Goal: Task Accomplishment & Management: Use online tool/utility

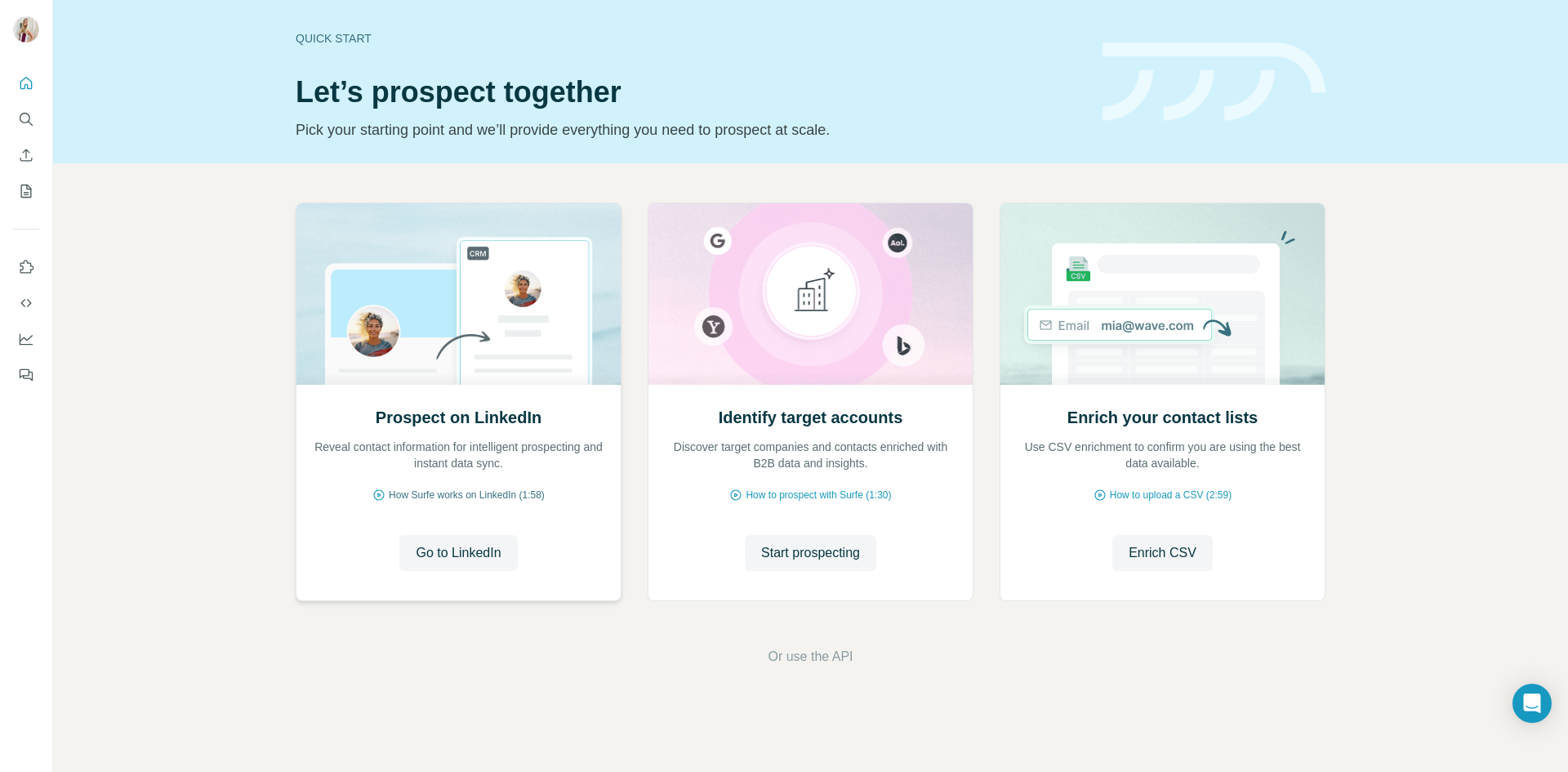
click at [492, 495] on span "How Surfe works on LinkedIn (1:58)" at bounding box center [466, 495] width 156 height 15
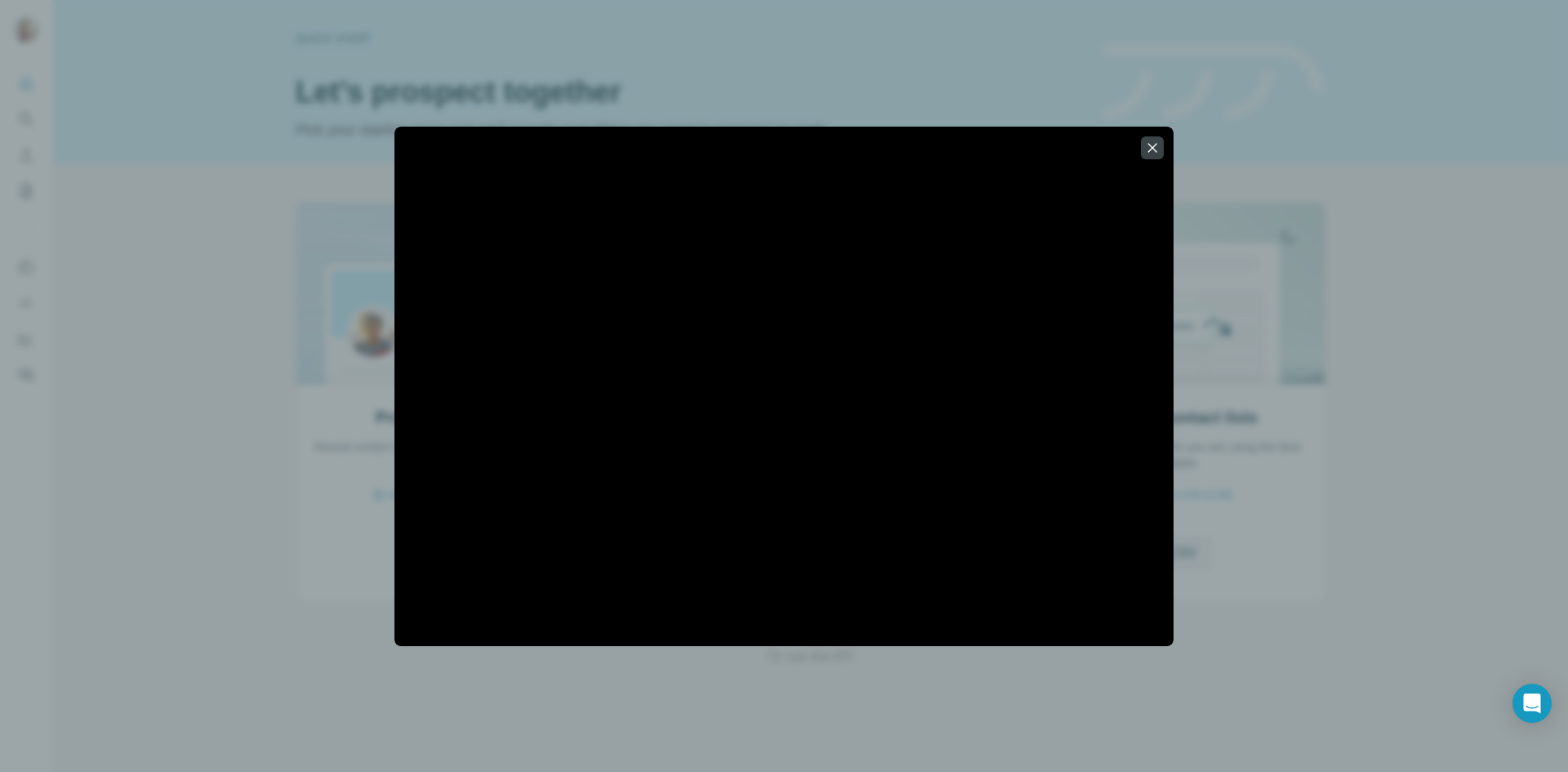
drag, startPoint x: 1347, startPoint y: 369, endPoint x: 1394, endPoint y: 434, distance: 80.2
click at [1394, 434] on div at bounding box center [784, 386] width 1568 height 772
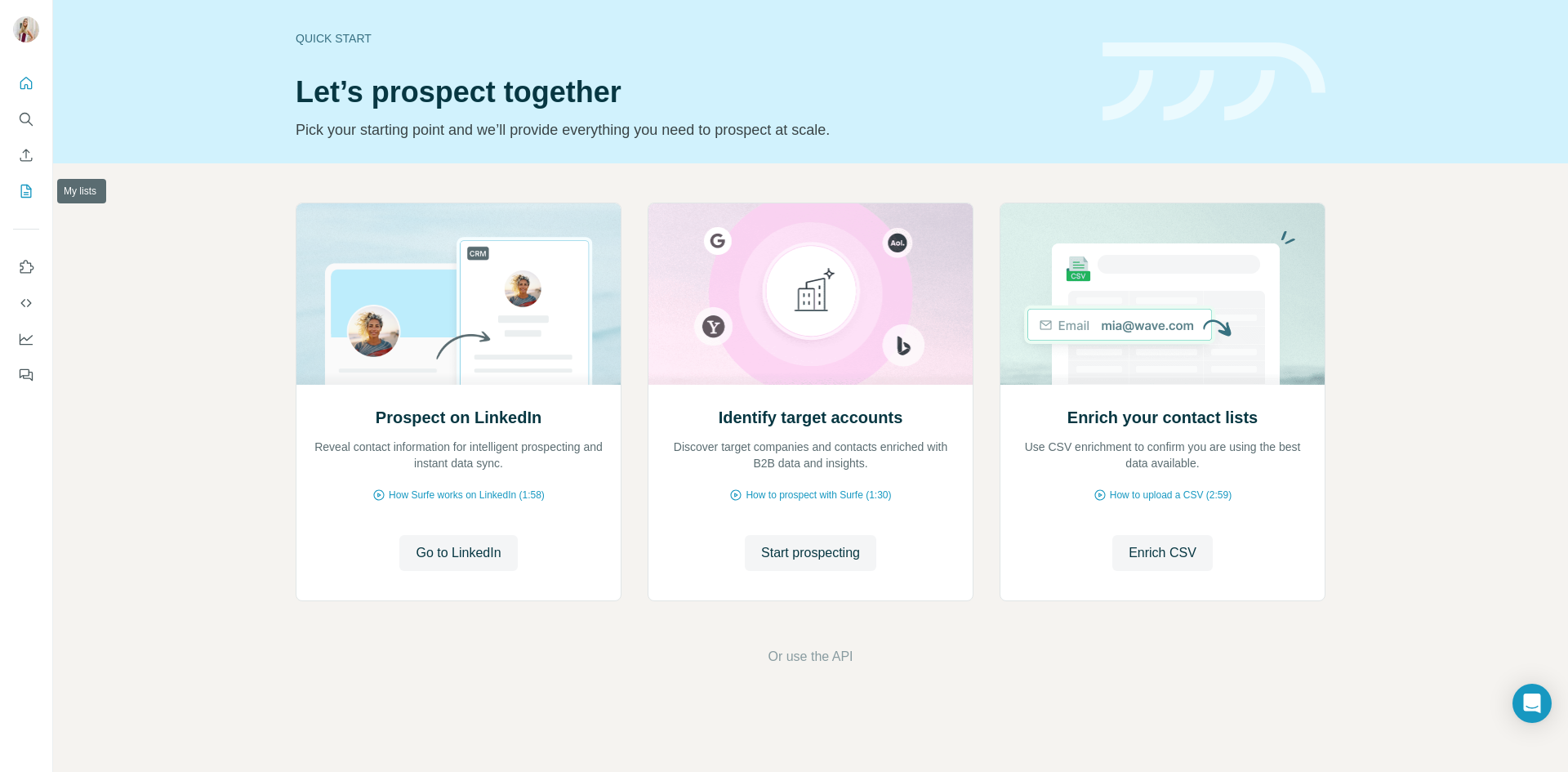
click at [16, 188] on button "My lists" at bounding box center [26, 191] width 27 height 29
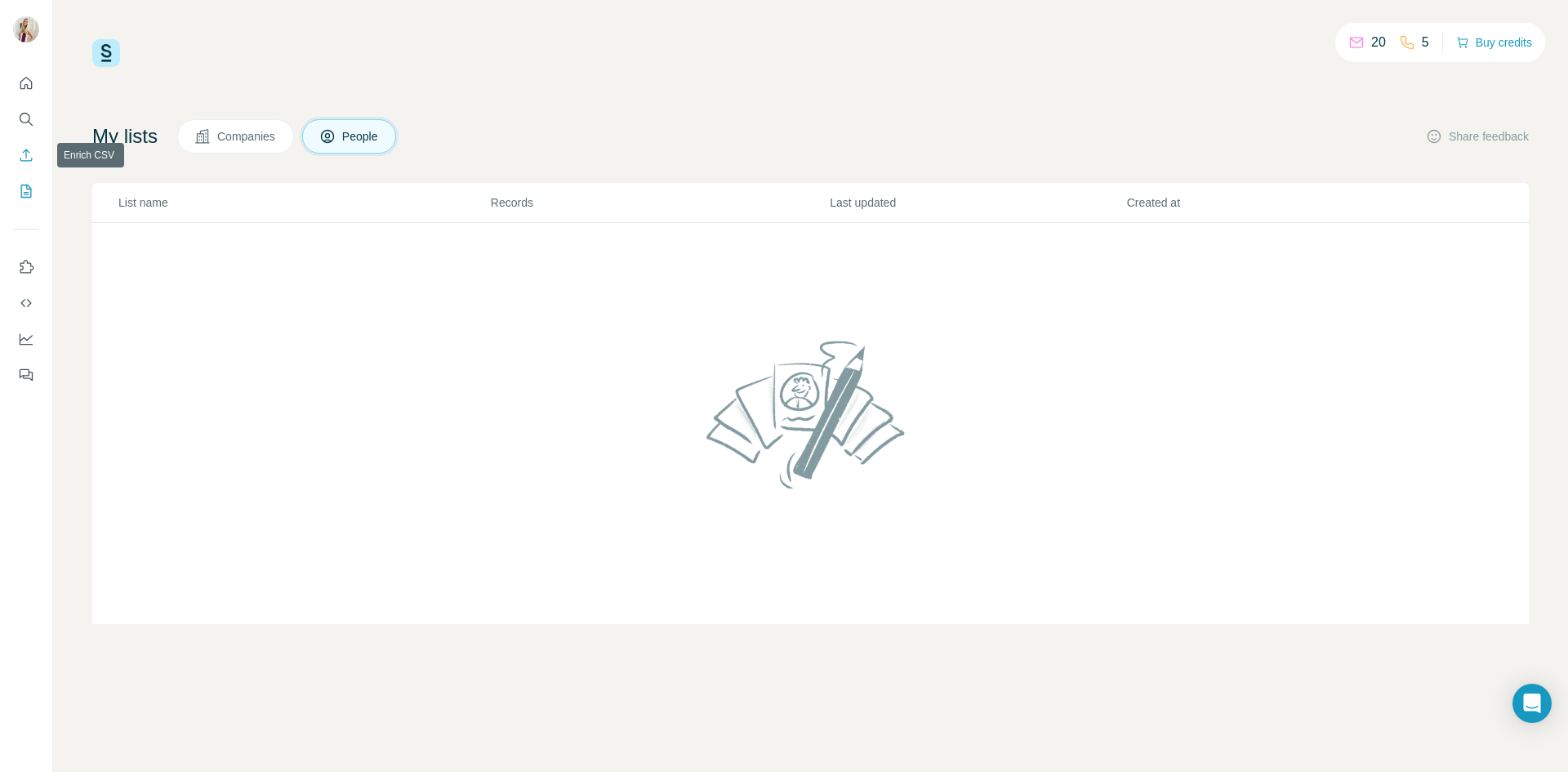
click at [30, 153] on icon "Enrich CSV" at bounding box center [27, 155] width 16 height 16
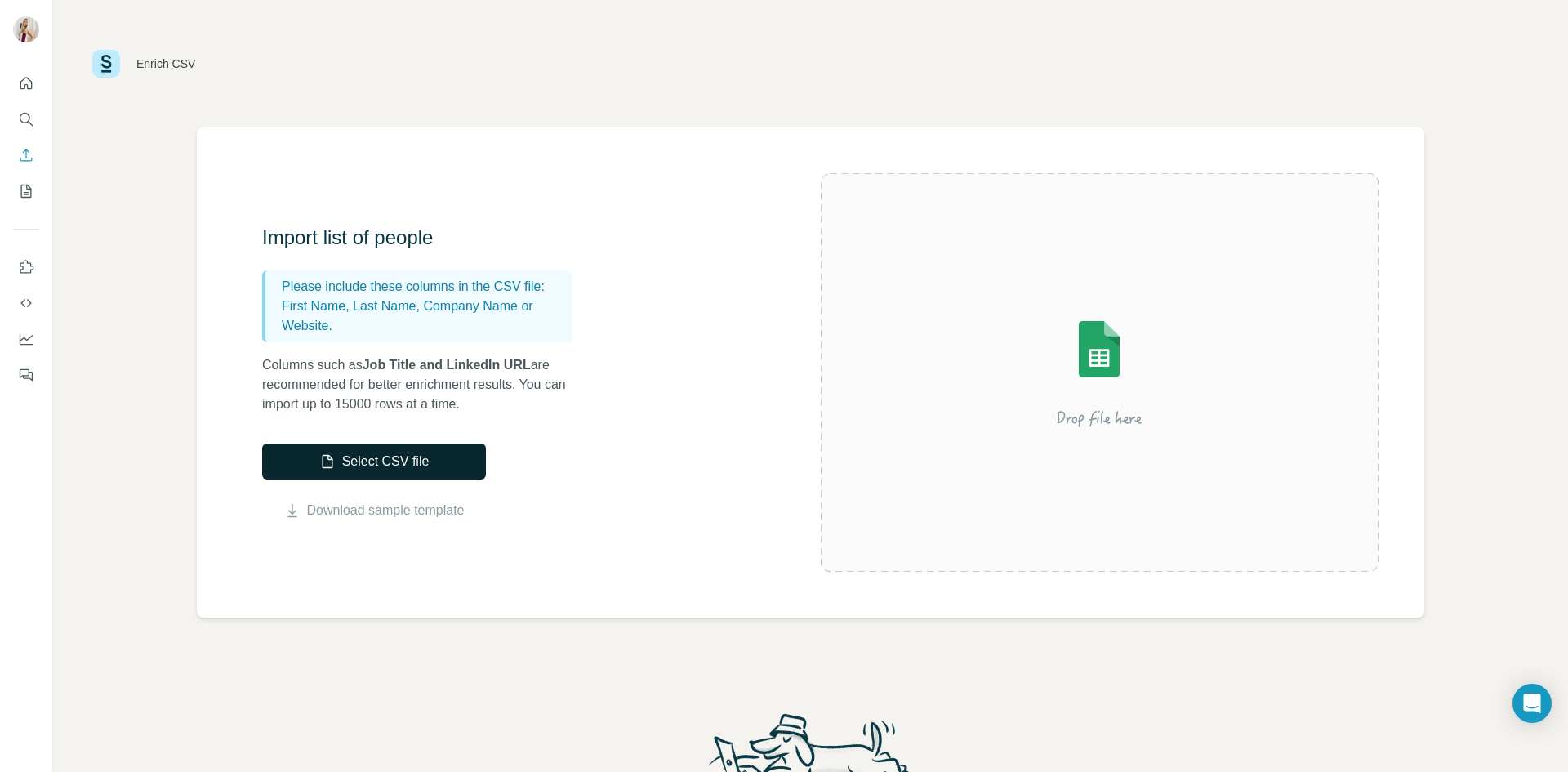
click at [414, 460] on button "Select CSV file" at bounding box center [374, 461] width 224 height 36
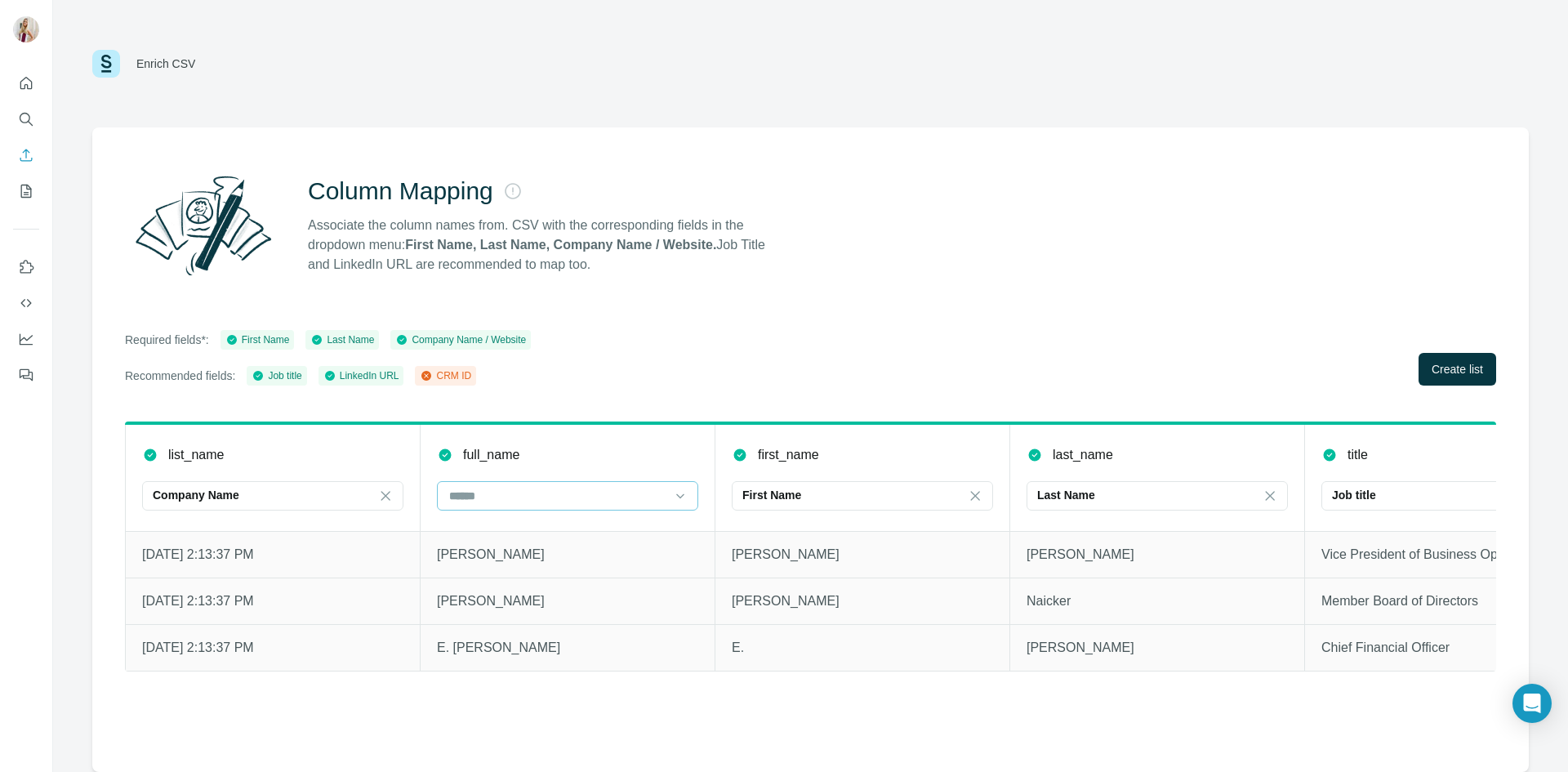
click at [505, 506] on div at bounding box center [558, 496] width 220 height 27
click at [525, 527] on div "CRM ID" at bounding box center [567, 533] width 233 height 16
click at [774, 499] on p "First Name" at bounding box center [772, 495] width 59 height 16
click at [994, 340] on div "Required fields*: First Name Last Name Company Name / Website Recommended field…" at bounding box center [811, 358] width 1371 height 56
click at [1110, 502] on div "Last Name" at bounding box center [1147, 495] width 220 height 16
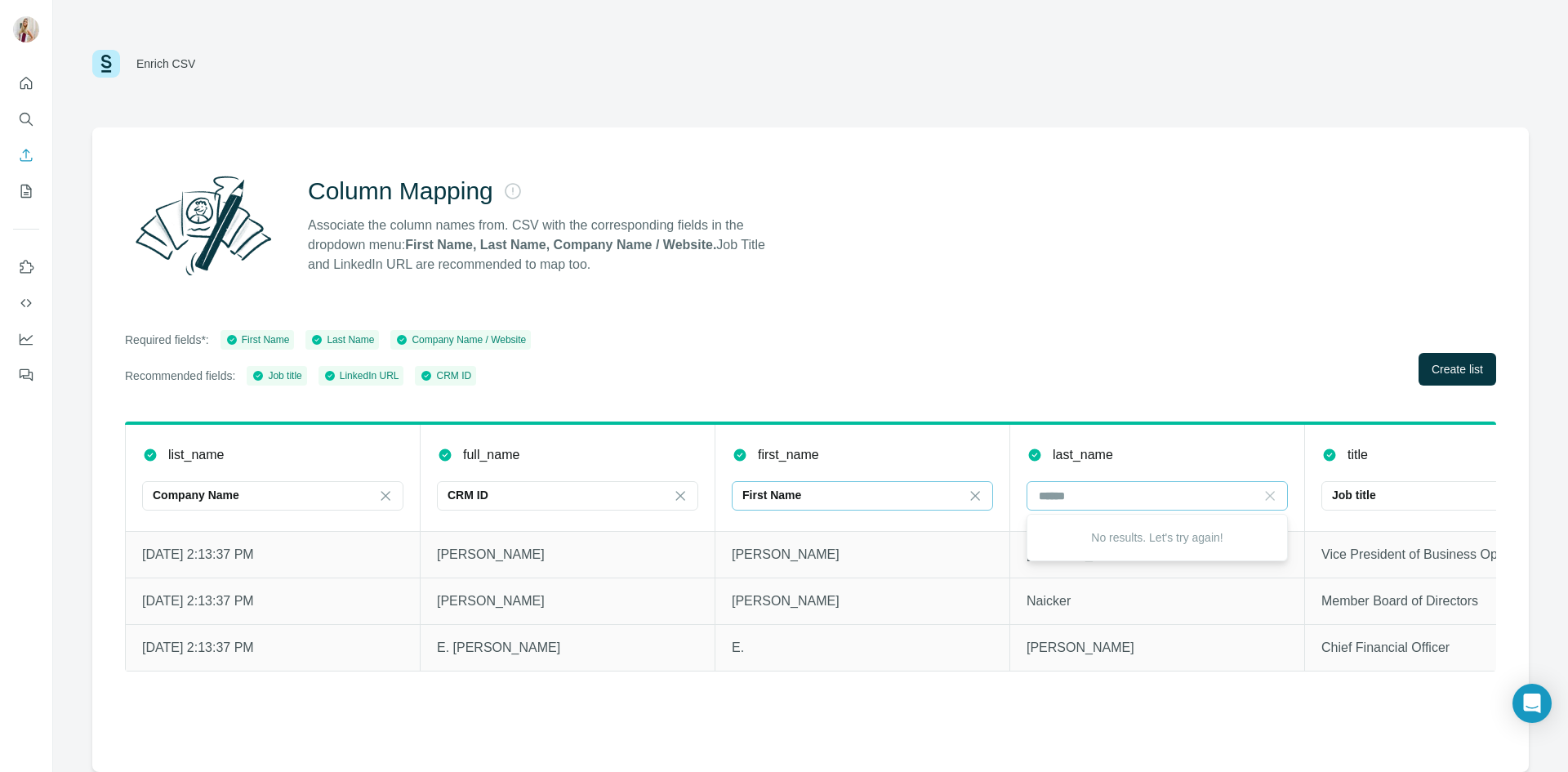
click at [1273, 501] on icon at bounding box center [1270, 496] width 16 height 16
click at [980, 493] on icon at bounding box center [976, 496] width 16 height 16
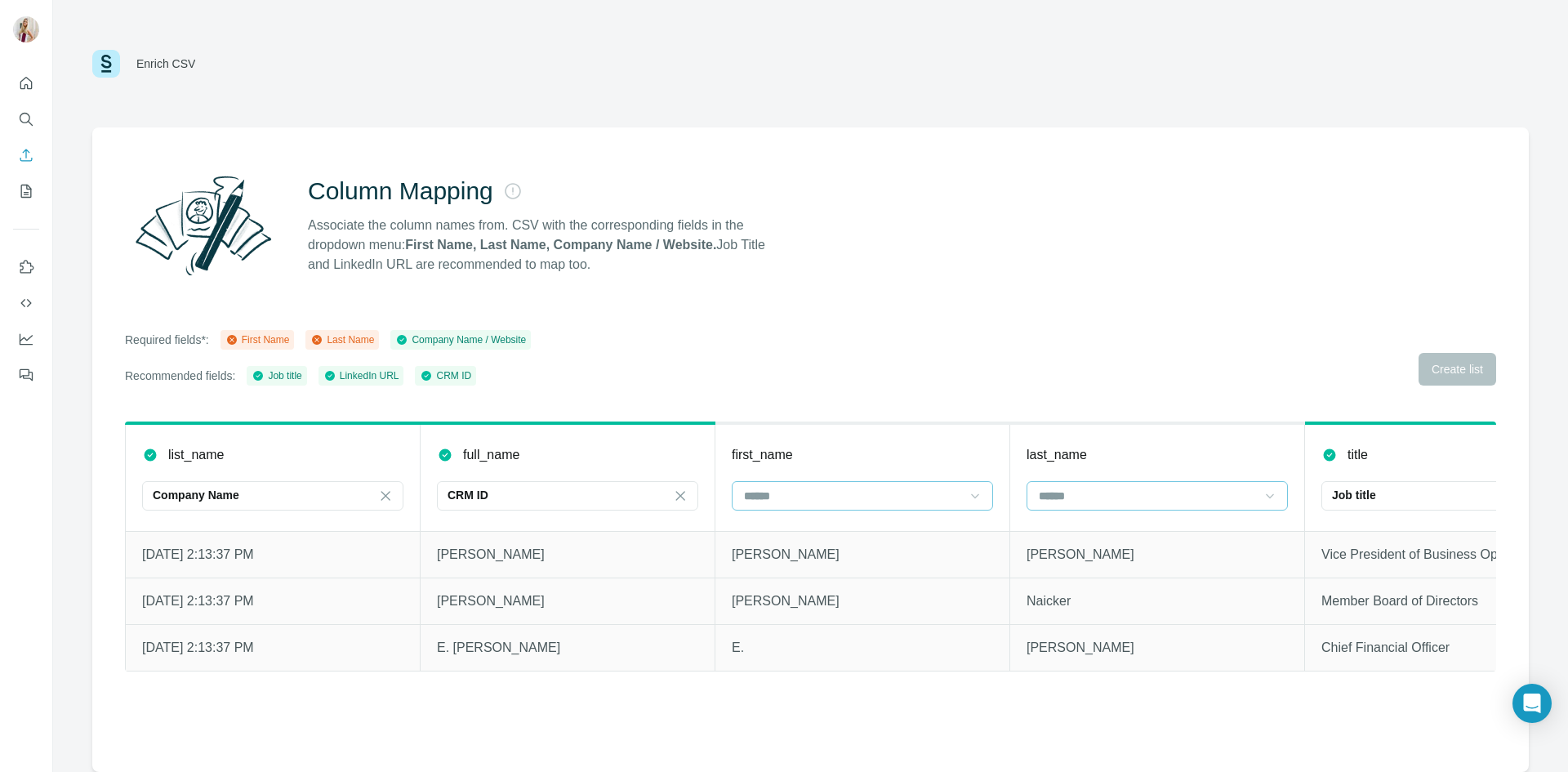
click at [1093, 502] on input at bounding box center [1147, 496] width 220 height 18
click at [1080, 555] on p "Last Name" at bounding box center [1068, 563] width 56 height 16
click at [875, 493] on input at bounding box center [852, 496] width 220 height 18
click at [904, 326] on div "Column Mapping Associate the column names from. CSV with the corresponding fiel…" at bounding box center [810, 449] width 1436 height 645
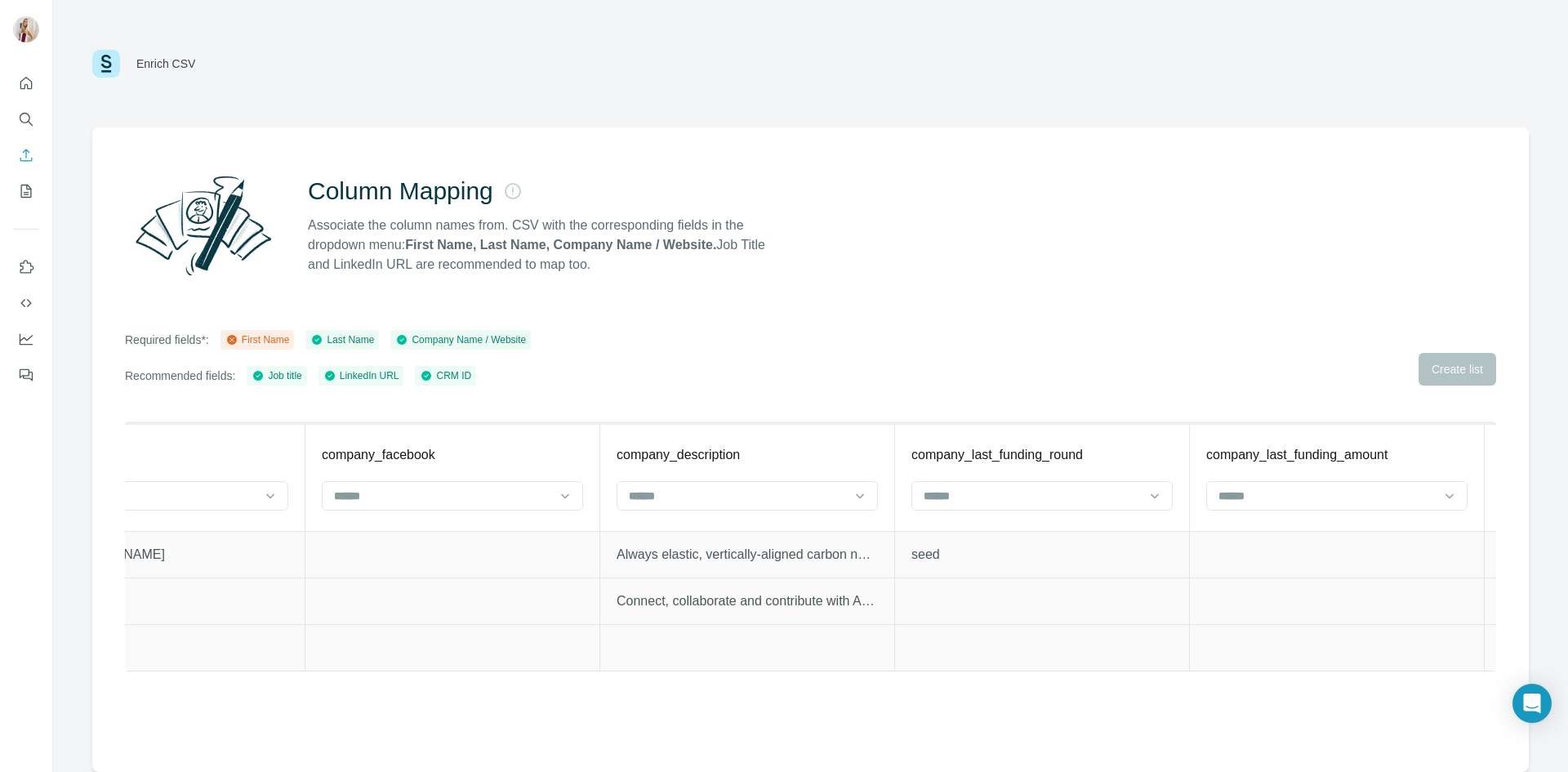
scroll to position [0, 5669]
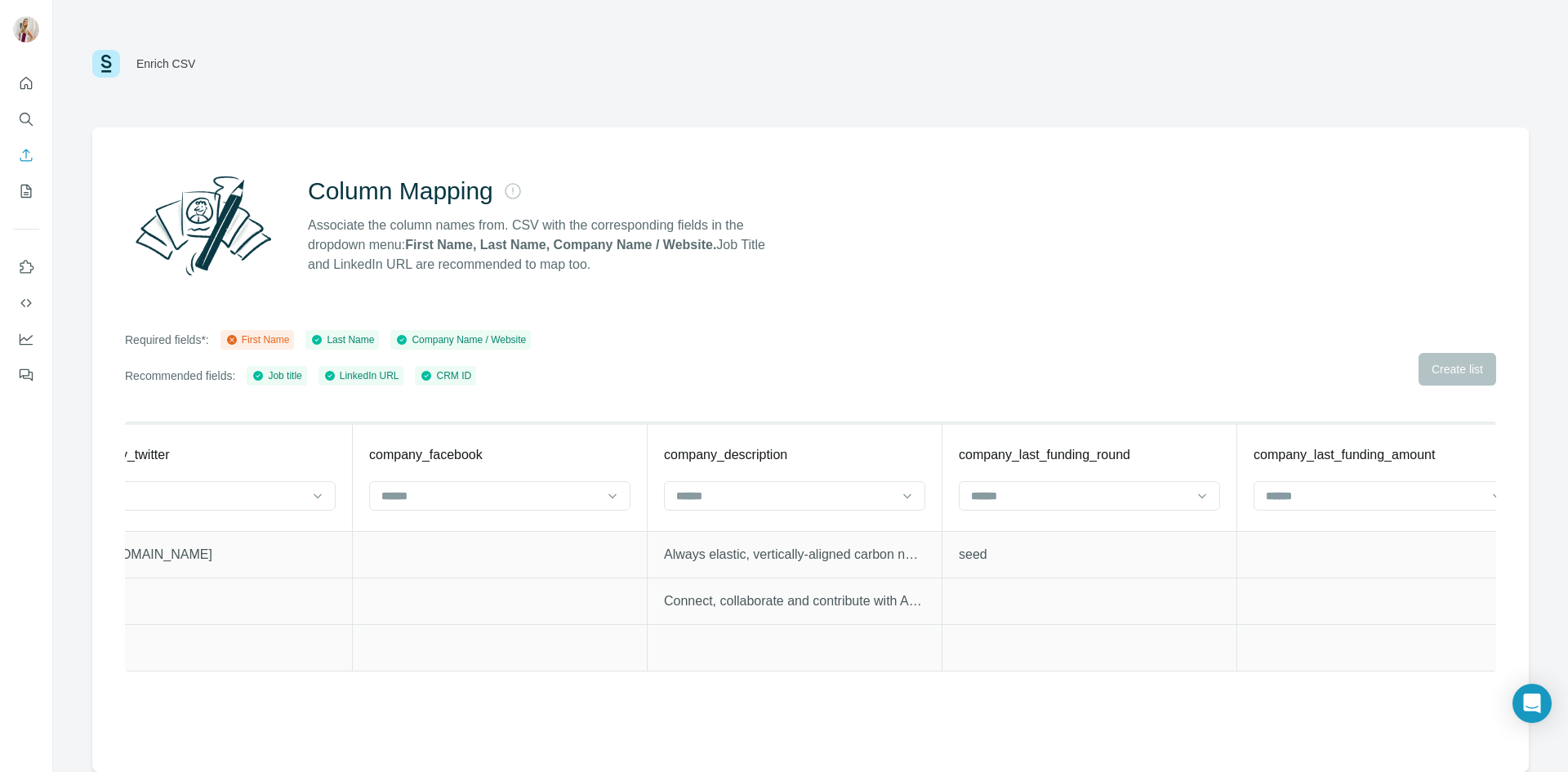
click at [257, 342] on div "First Name" at bounding box center [258, 340] width 65 height 15
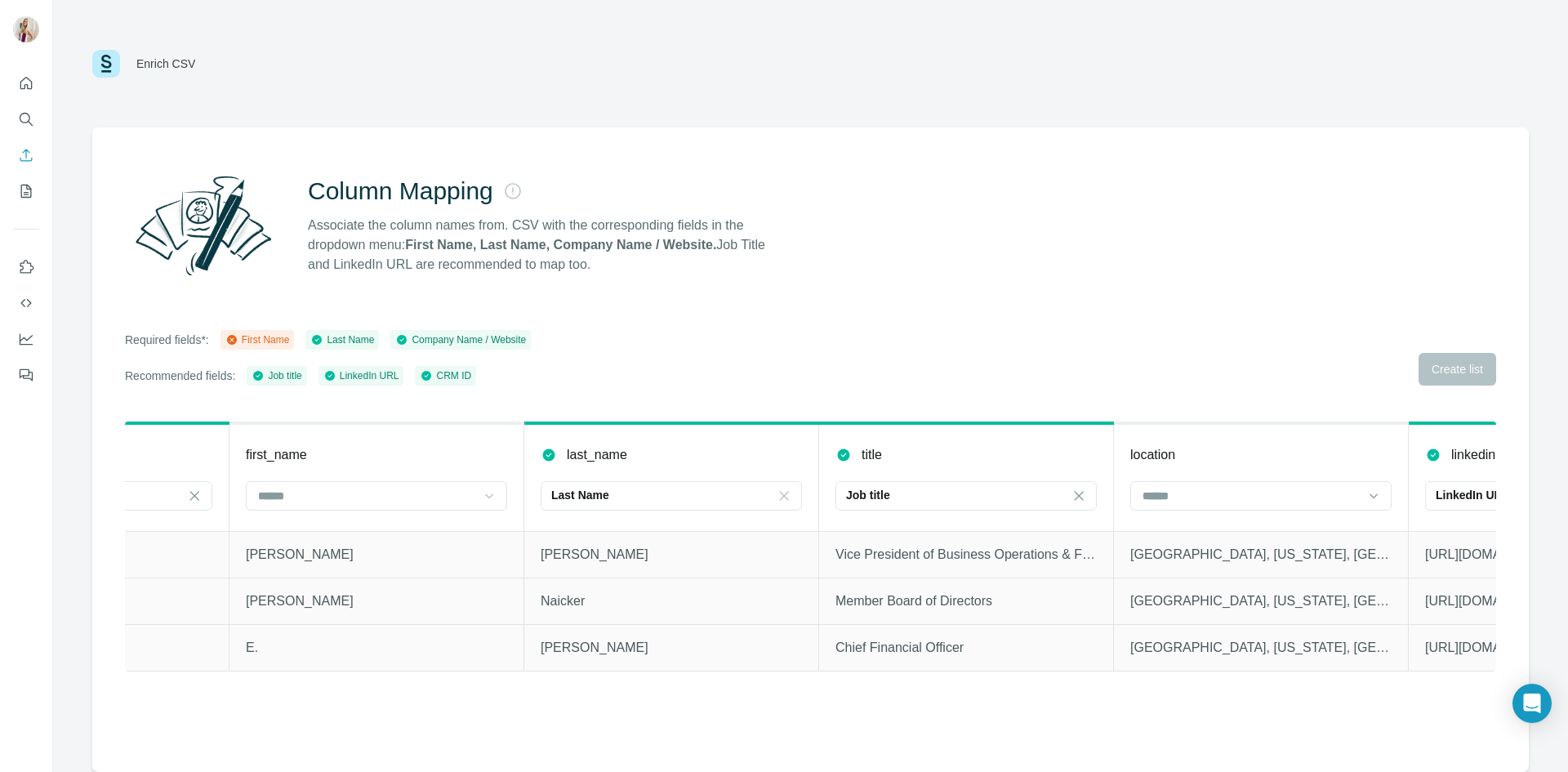
scroll to position [0, 0]
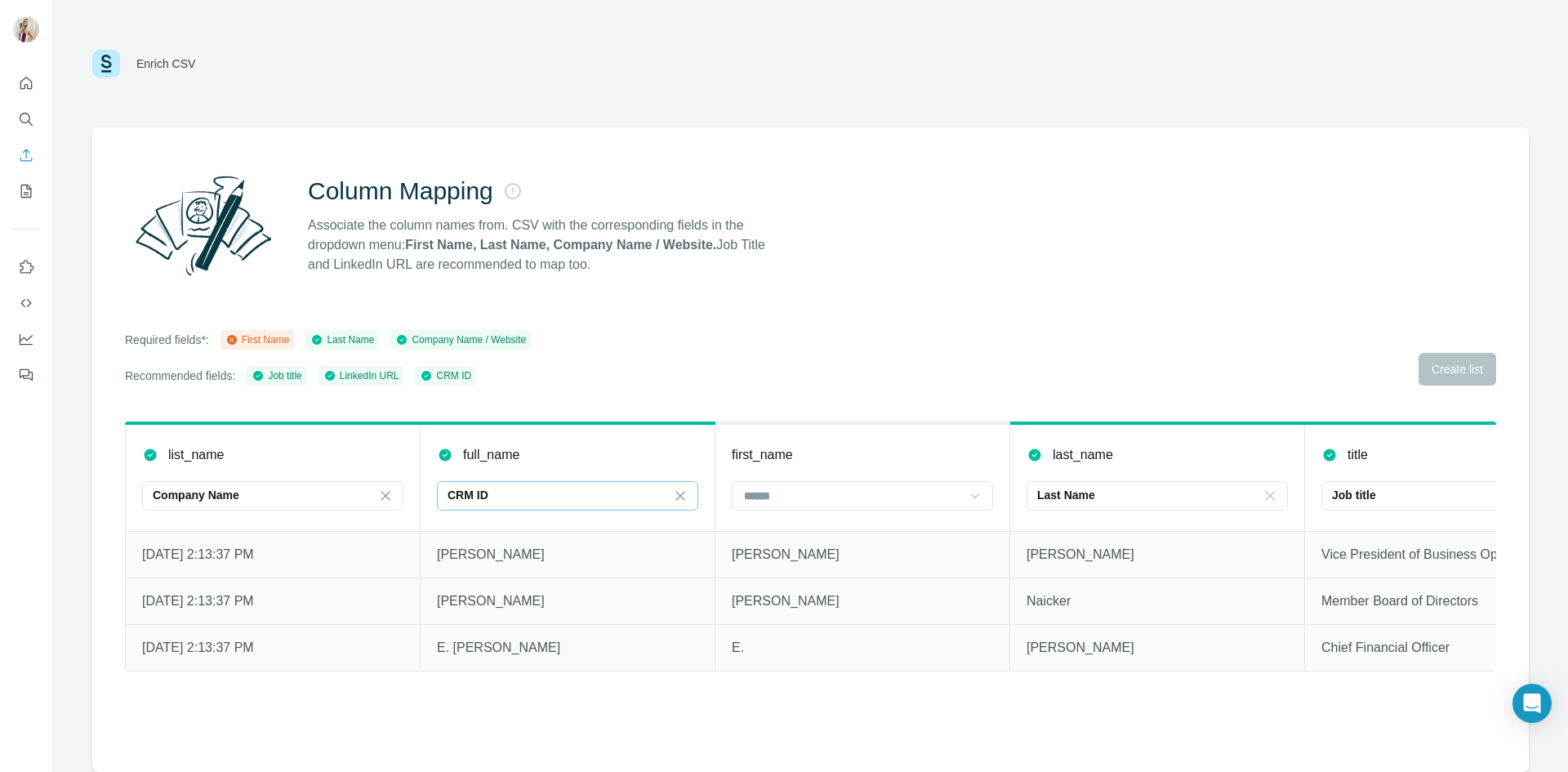
click at [486, 502] on p "CRM ID" at bounding box center [468, 495] width 41 height 16
click at [497, 525] on p "First Name" at bounding box center [478, 533] width 56 height 16
click at [1466, 367] on span "Create list" at bounding box center [1457, 370] width 51 height 16
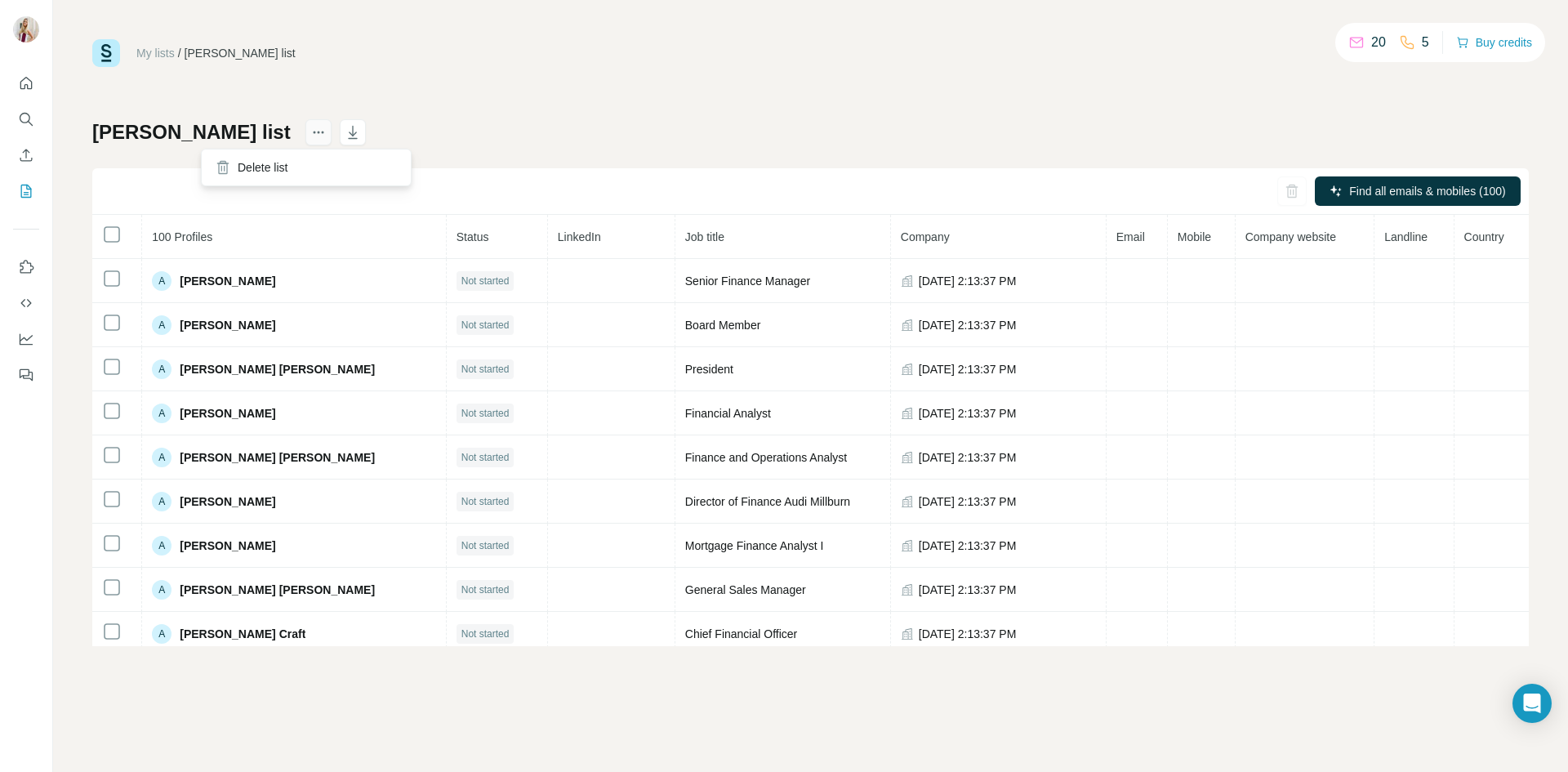
click at [305, 142] on button "actions" at bounding box center [318, 132] width 27 height 27
click at [1298, 193] on icon "button" at bounding box center [1292, 191] width 16 height 16
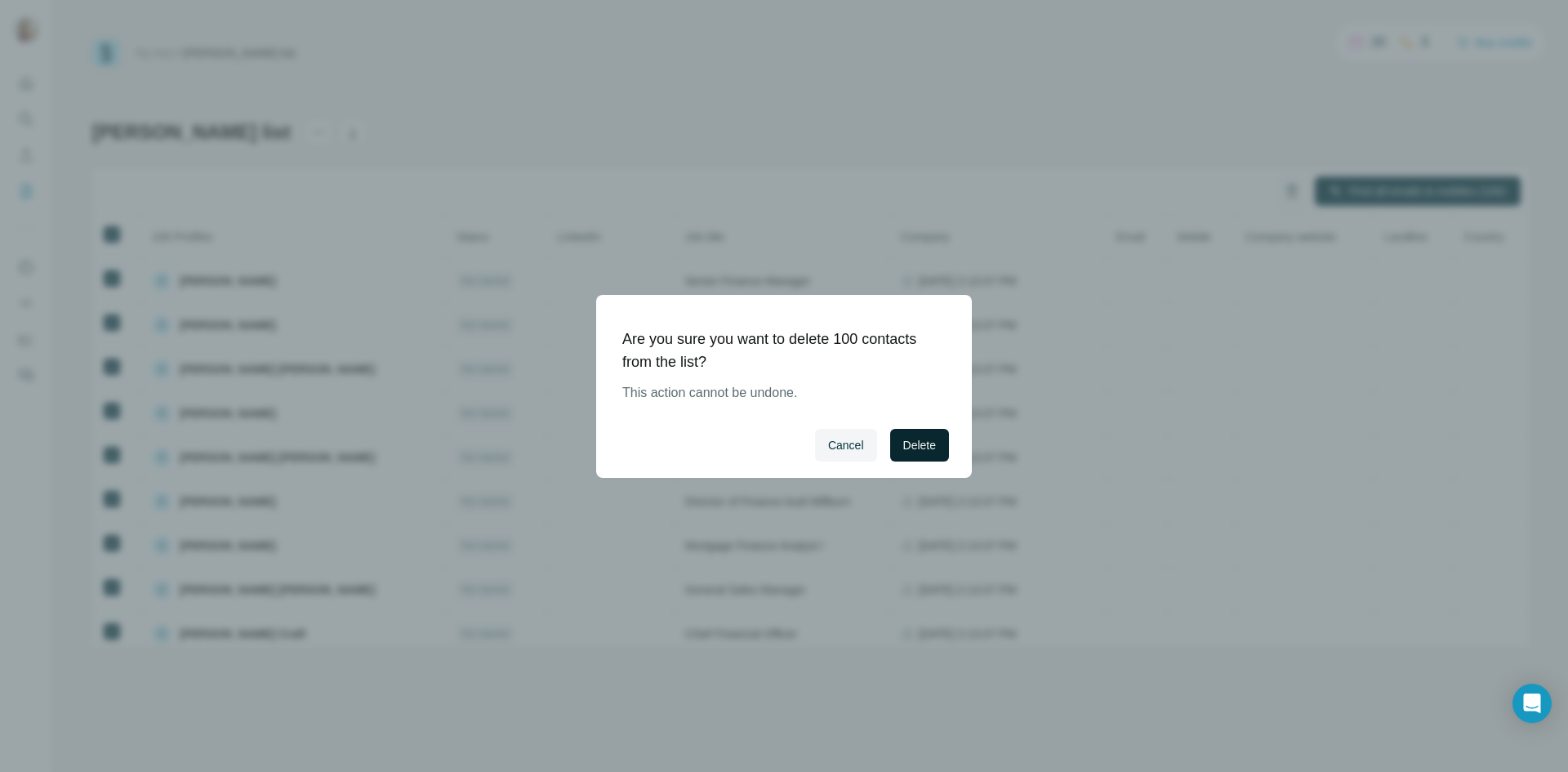
click at [925, 448] on span "Delete" at bounding box center [920, 445] width 33 height 16
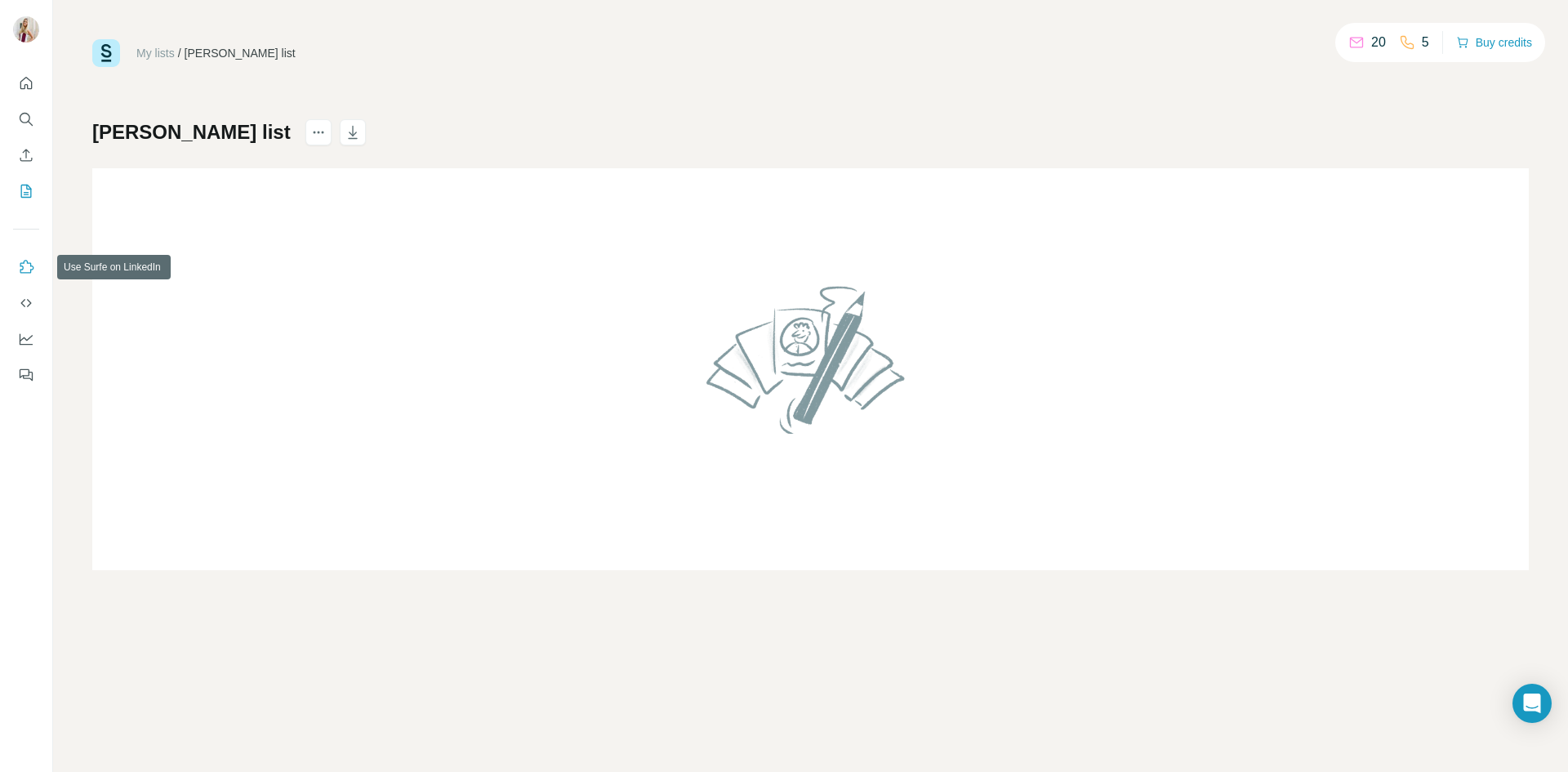
click at [35, 270] on button "Use Surfe on LinkedIn" at bounding box center [26, 267] width 27 height 29
click at [310, 133] on icon "actions" at bounding box center [318, 133] width 16 height 16
click at [26, 124] on icon "Search" at bounding box center [27, 119] width 16 height 16
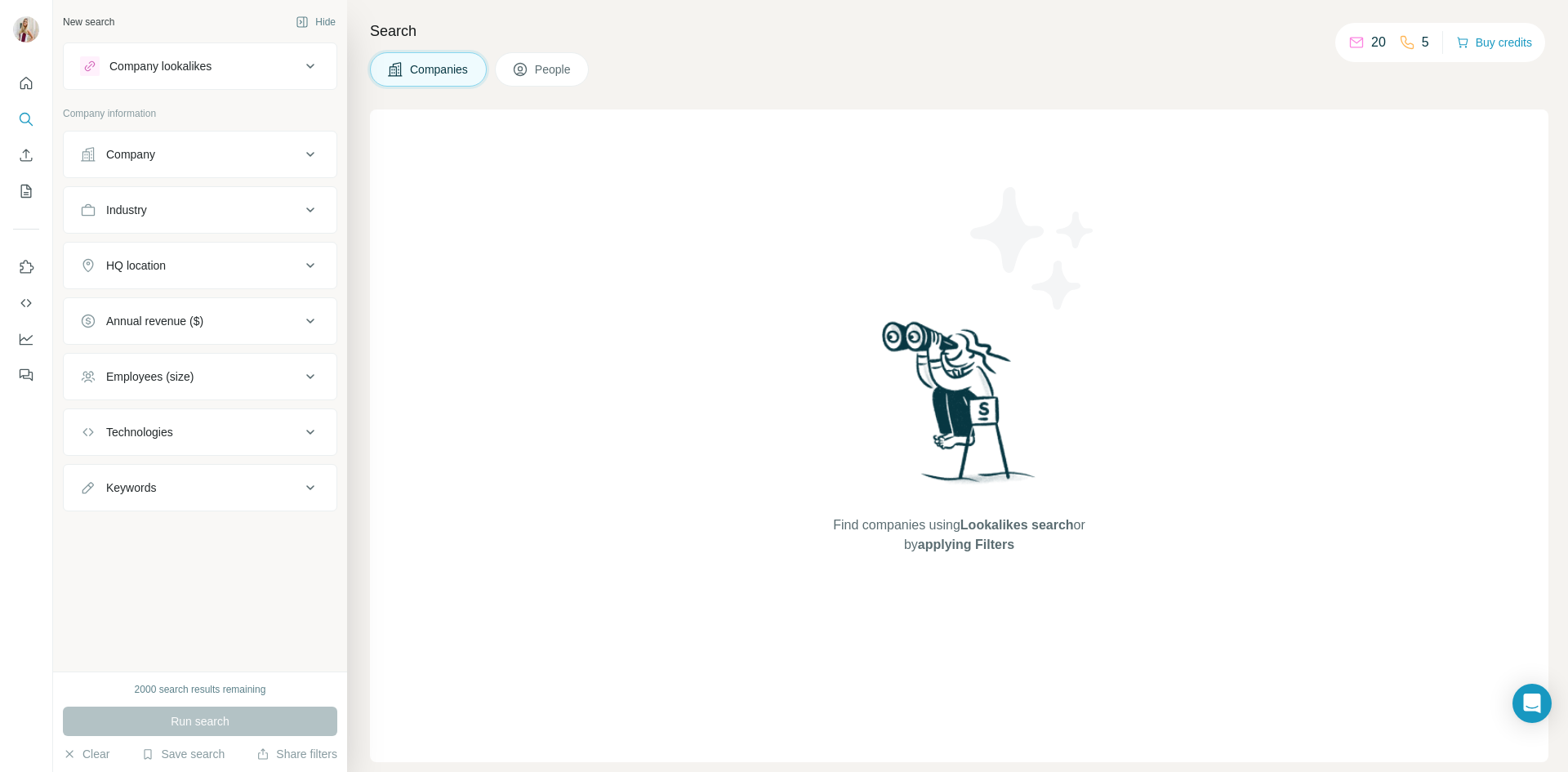
drag, startPoint x: 23, startPoint y: 266, endPoint x: 227, endPoint y: 86, distance: 272.1
click at [227, 86] on div "New search Hide Company lookalikes Company information Company Industry HQ loca…" at bounding box center [784, 386] width 1568 height 772
click at [17, 303] on button "Use Surfe API" at bounding box center [26, 303] width 27 height 29
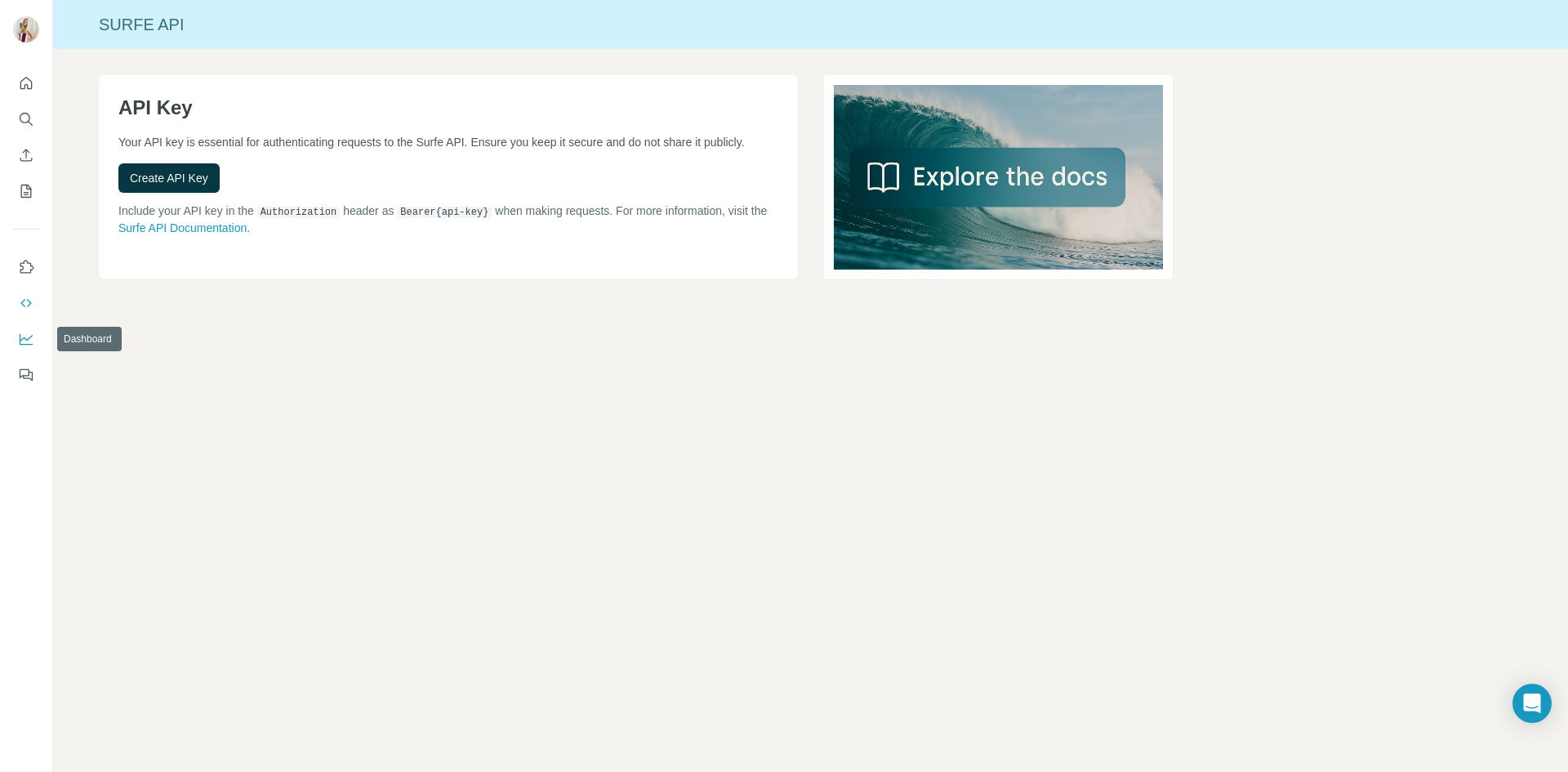
click at [27, 341] on icon "Dashboard" at bounding box center [27, 339] width 16 height 16
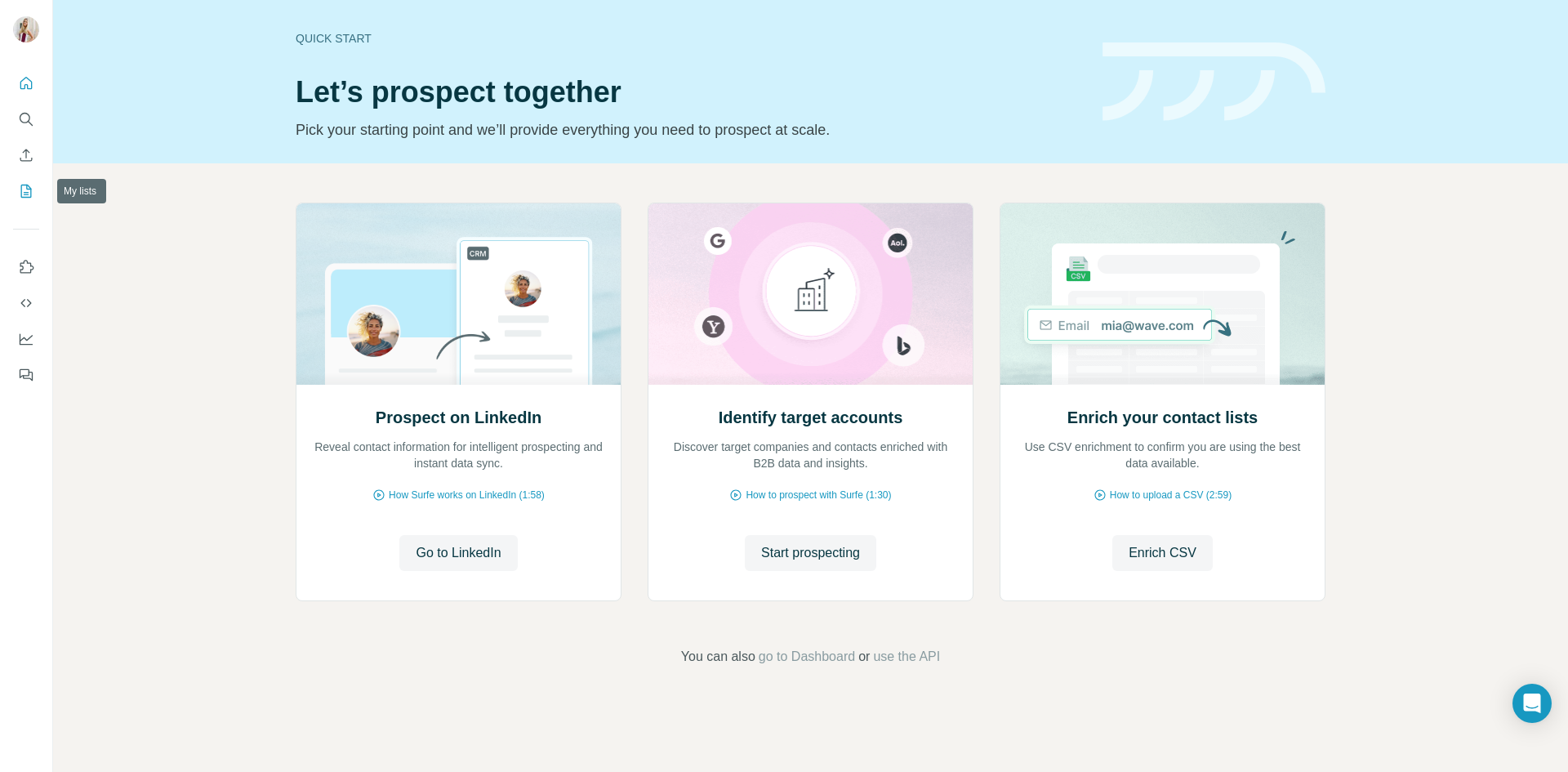
click at [21, 197] on icon "My lists" at bounding box center [27, 191] width 11 height 13
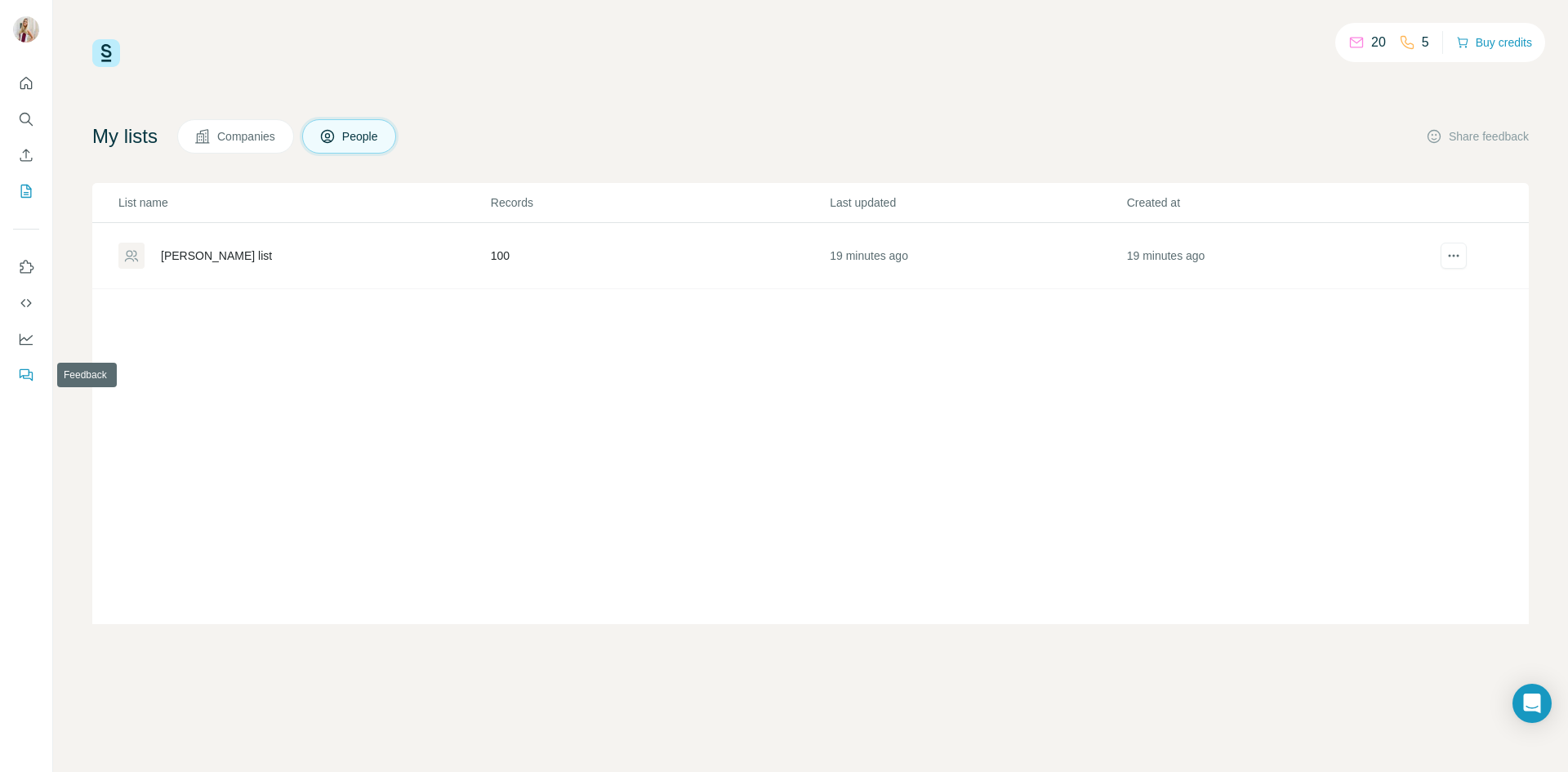
click at [35, 376] on button "Feedback" at bounding box center [26, 375] width 27 height 29
click at [18, 261] on icon "Use Surfe on LinkedIn" at bounding box center [27, 267] width 16 height 16
click at [20, 157] on icon "Enrich CSV" at bounding box center [26, 155] width 12 height 12
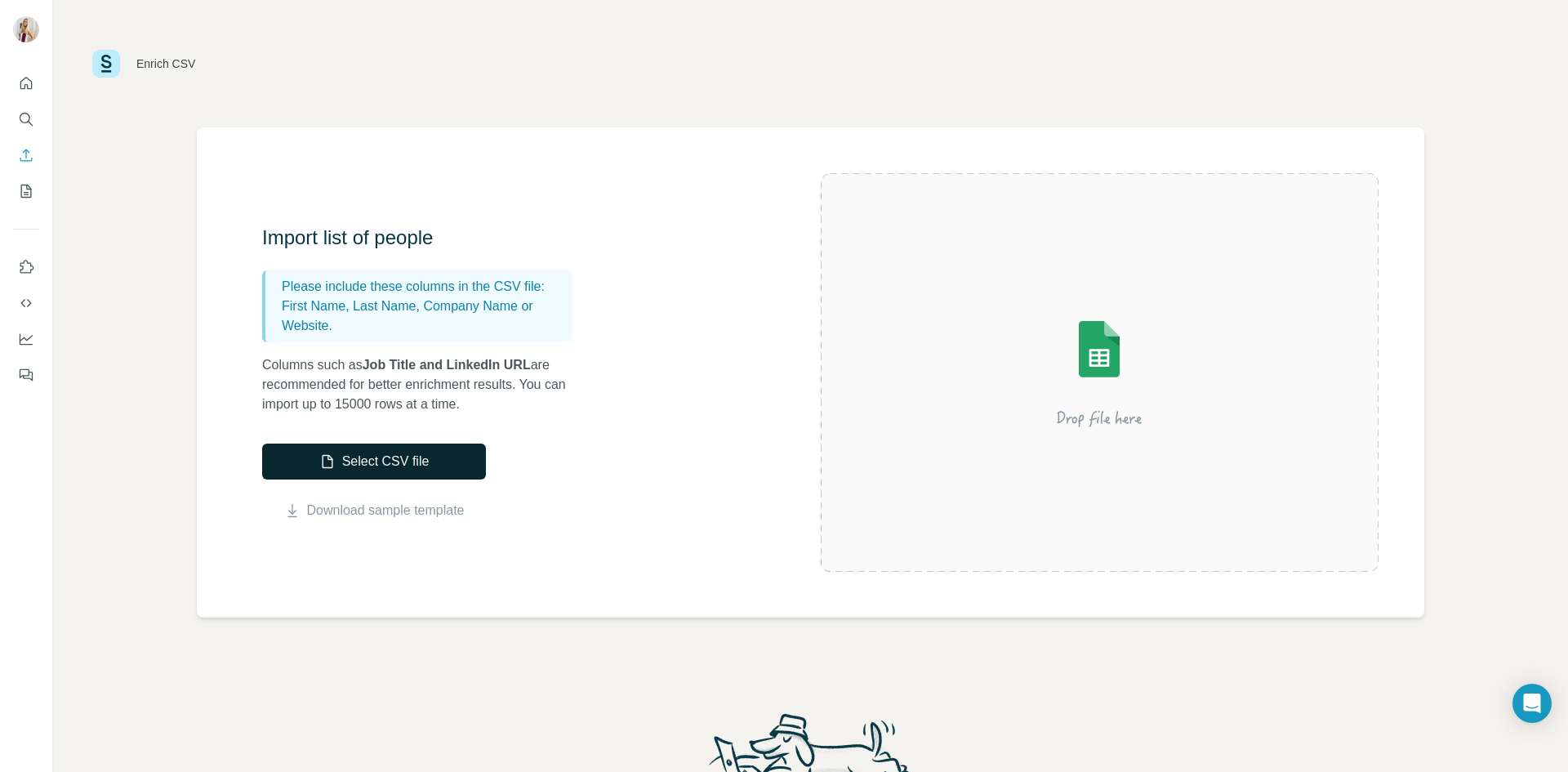
click at [450, 468] on button "Select CSV file" at bounding box center [374, 461] width 224 height 36
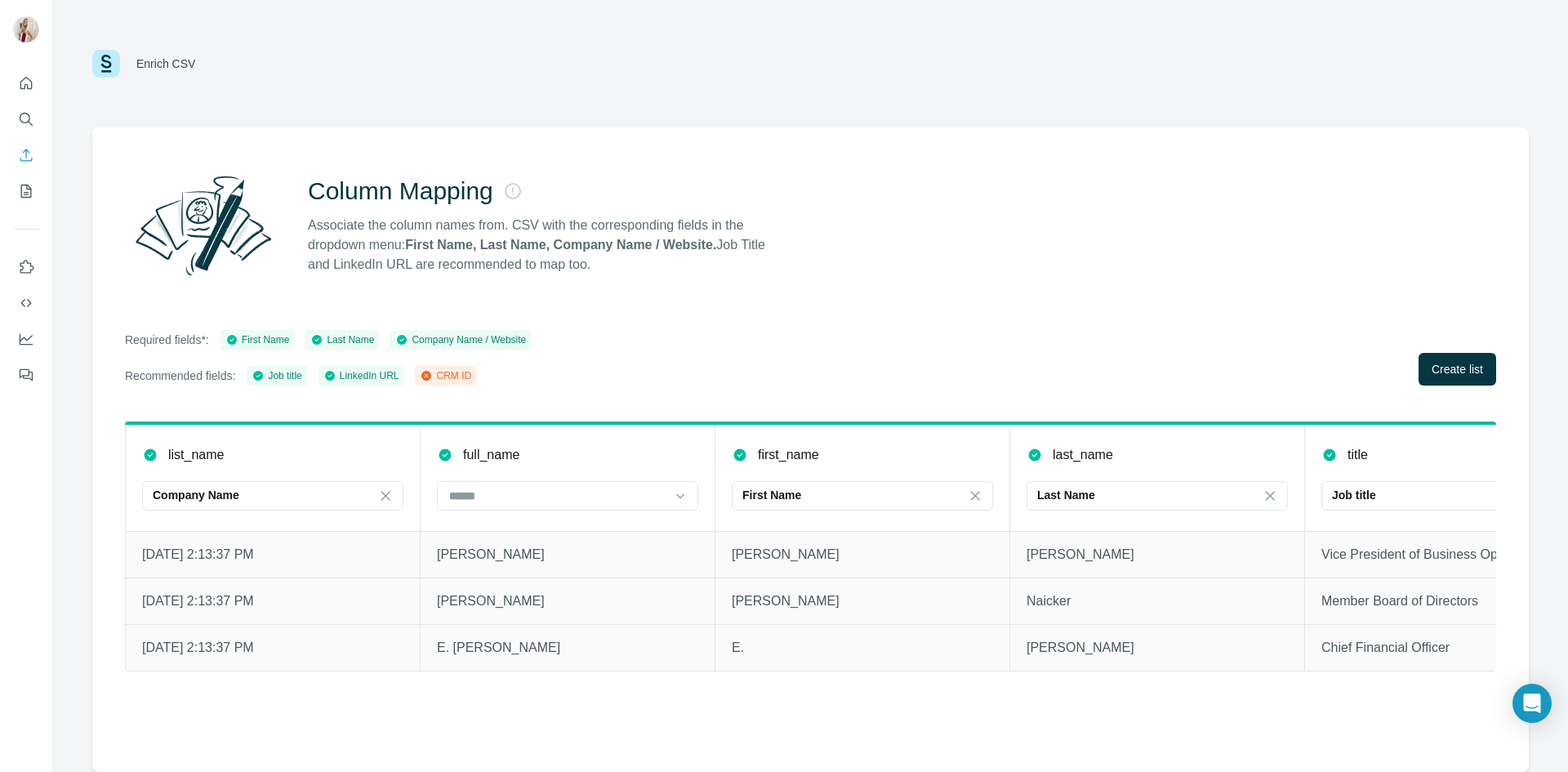
click at [438, 369] on div "CRM ID" at bounding box center [445, 376] width 51 height 15
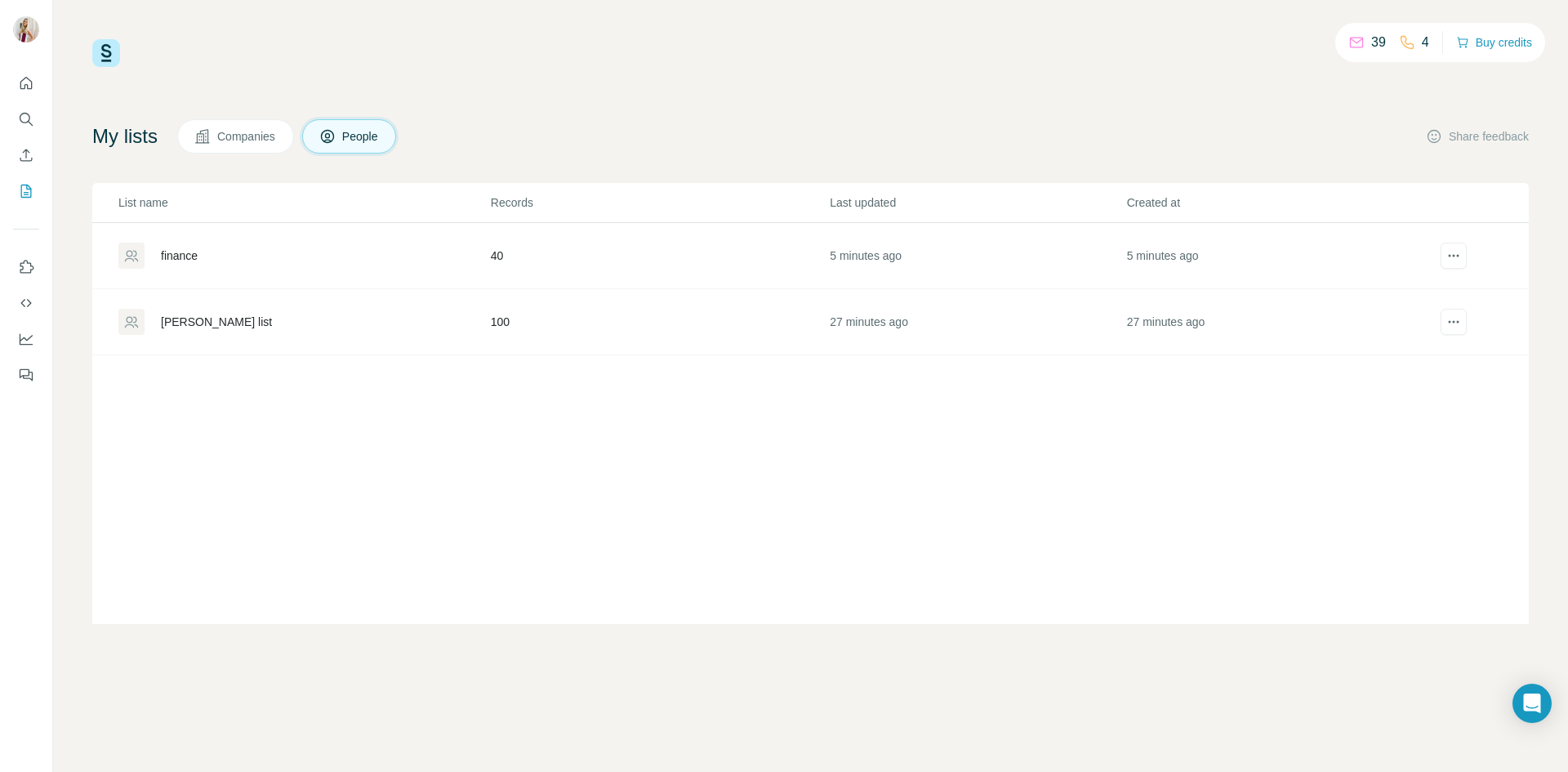
click at [185, 255] on div "finance" at bounding box center [179, 256] width 37 height 16
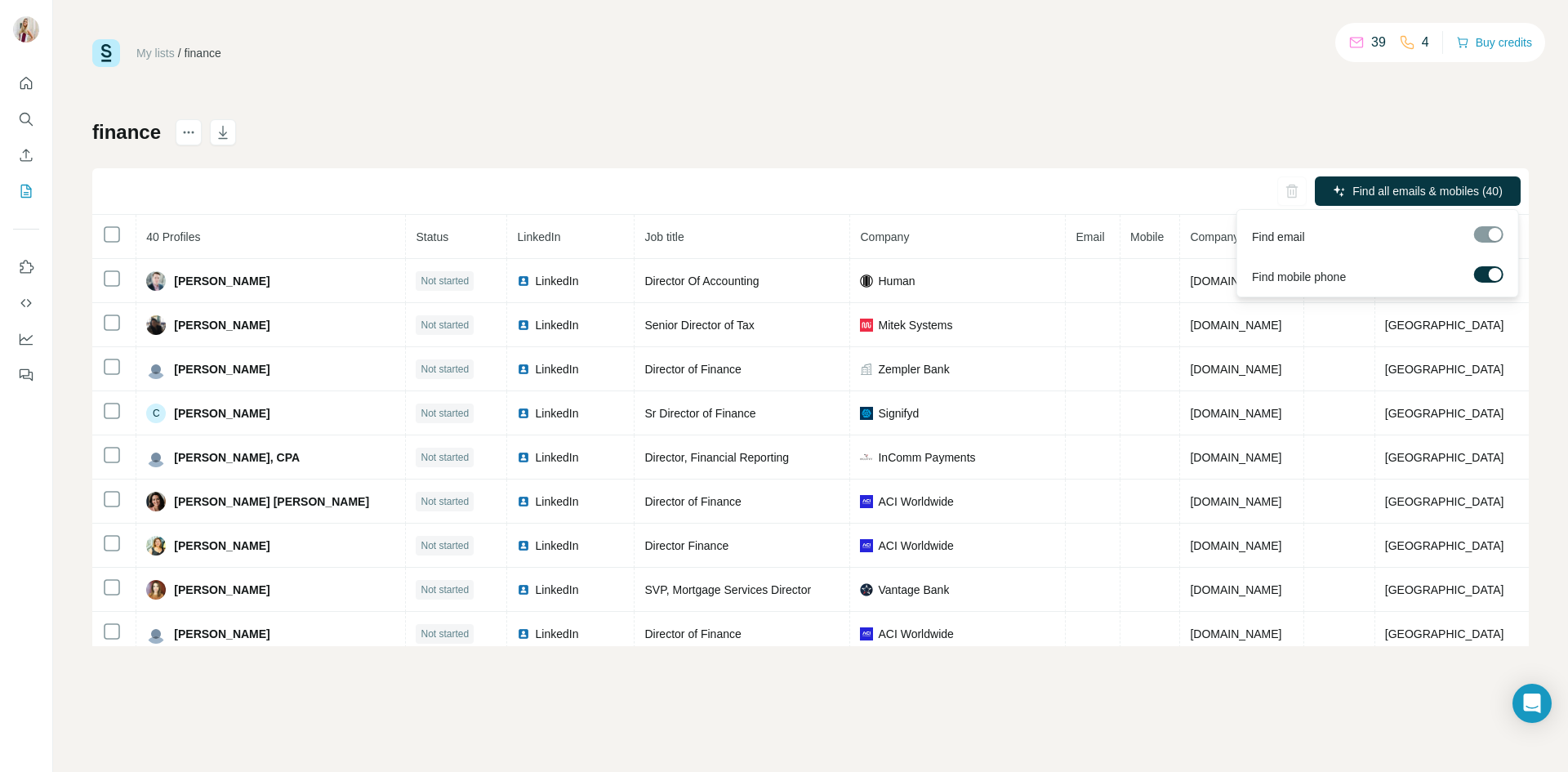
click at [1490, 233] on div at bounding box center [1488, 234] width 29 height 16
click at [1492, 233] on div at bounding box center [1488, 234] width 29 height 16
click at [1490, 232] on div at bounding box center [1488, 234] width 29 height 16
click at [1453, 191] on span "Find all emails & mobiles (40)" at bounding box center [1427, 191] width 150 height 16
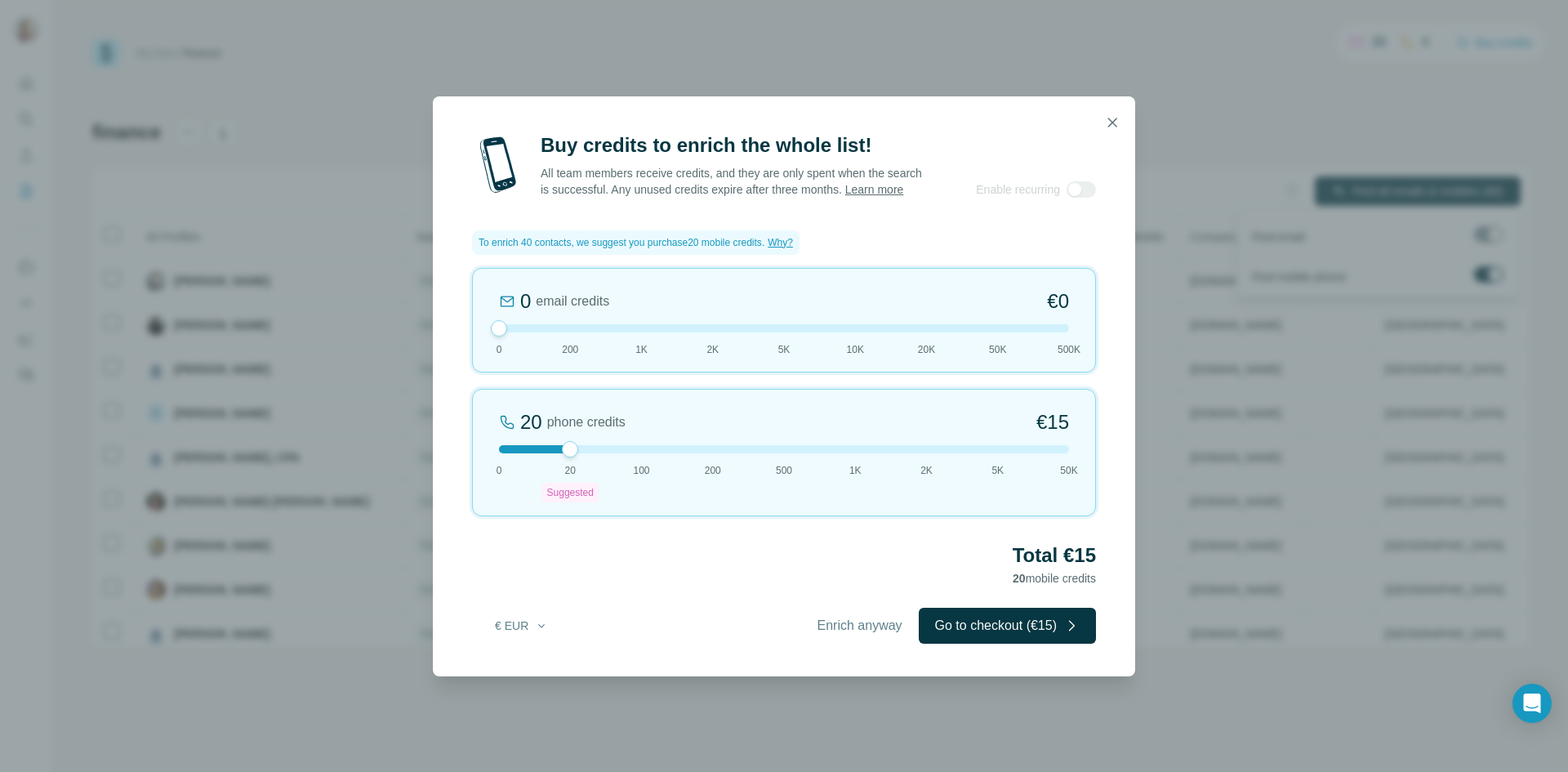
click at [545, 342] on div "0 email credits €0 0 200 1K 2K 5K 10K 20K 50K 500K" at bounding box center [784, 320] width 624 height 104
drag, startPoint x: 571, startPoint y: 459, endPoint x: 486, endPoint y: 459, distance: 85.0
click at [486, 459] on div "0 phone credits €0 0 20 Suggested 100 200 500 1K 2K 5K 50K" at bounding box center [784, 452] width 624 height 127
click at [839, 631] on span "Enrich anyway" at bounding box center [866, 626] width 85 height 19
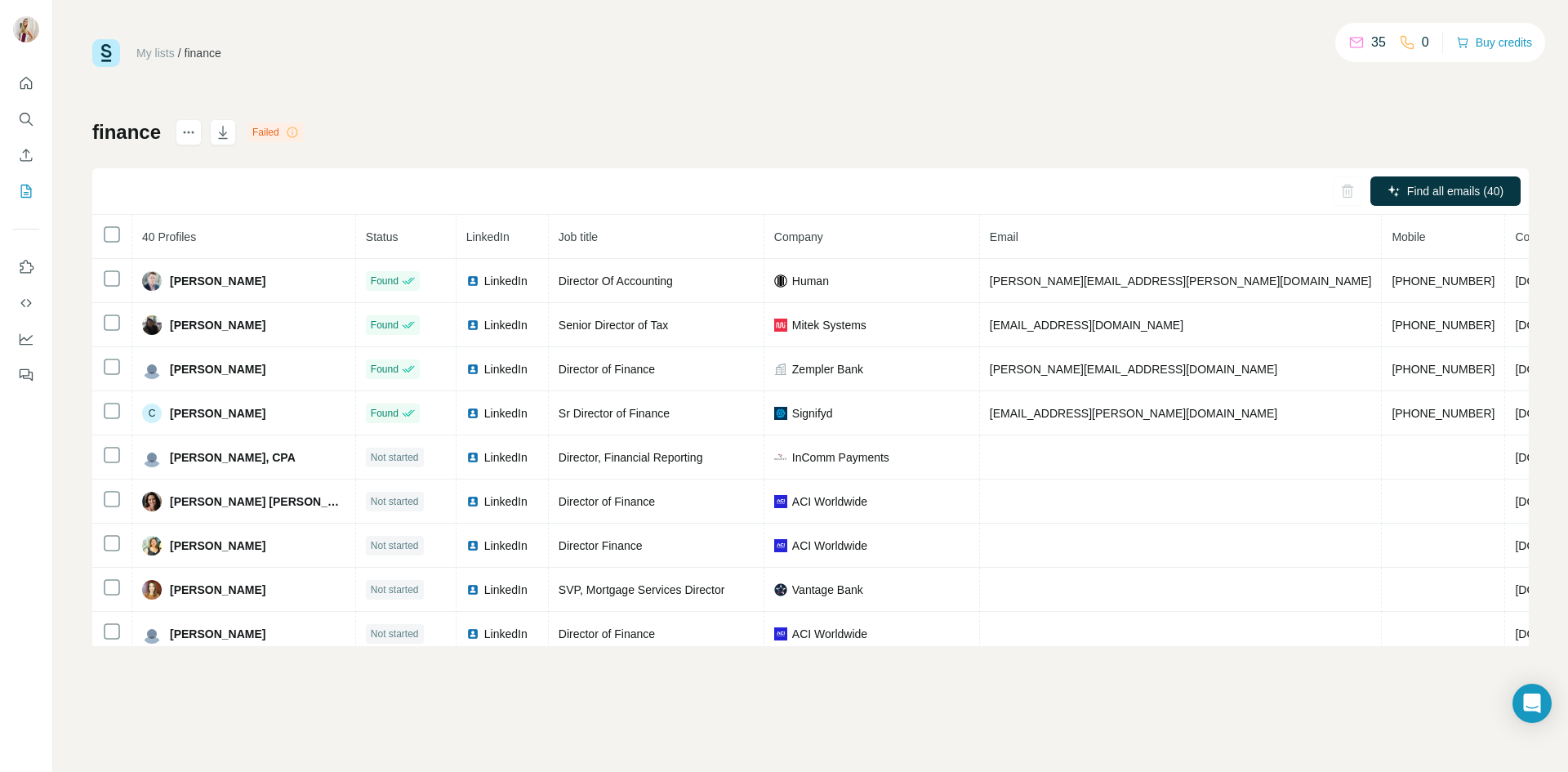
click at [288, 133] on icon at bounding box center [293, 133] width 13 height 13
click at [794, 72] on div "My lists / finance 35 0 Buy credits finance Failed Find all emails (40) 40 Prof…" at bounding box center [810, 343] width 1436 height 607
click at [934, 180] on div "Find all emails (40)" at bounding box center [810, 191] width 1436 height 47
click at [275, 134] on div "Failed" at bounding box center [276, 132] width 57 height 19
click at [198, 136] on button "actions" at bounding box center [188, 132] width 27 height 27
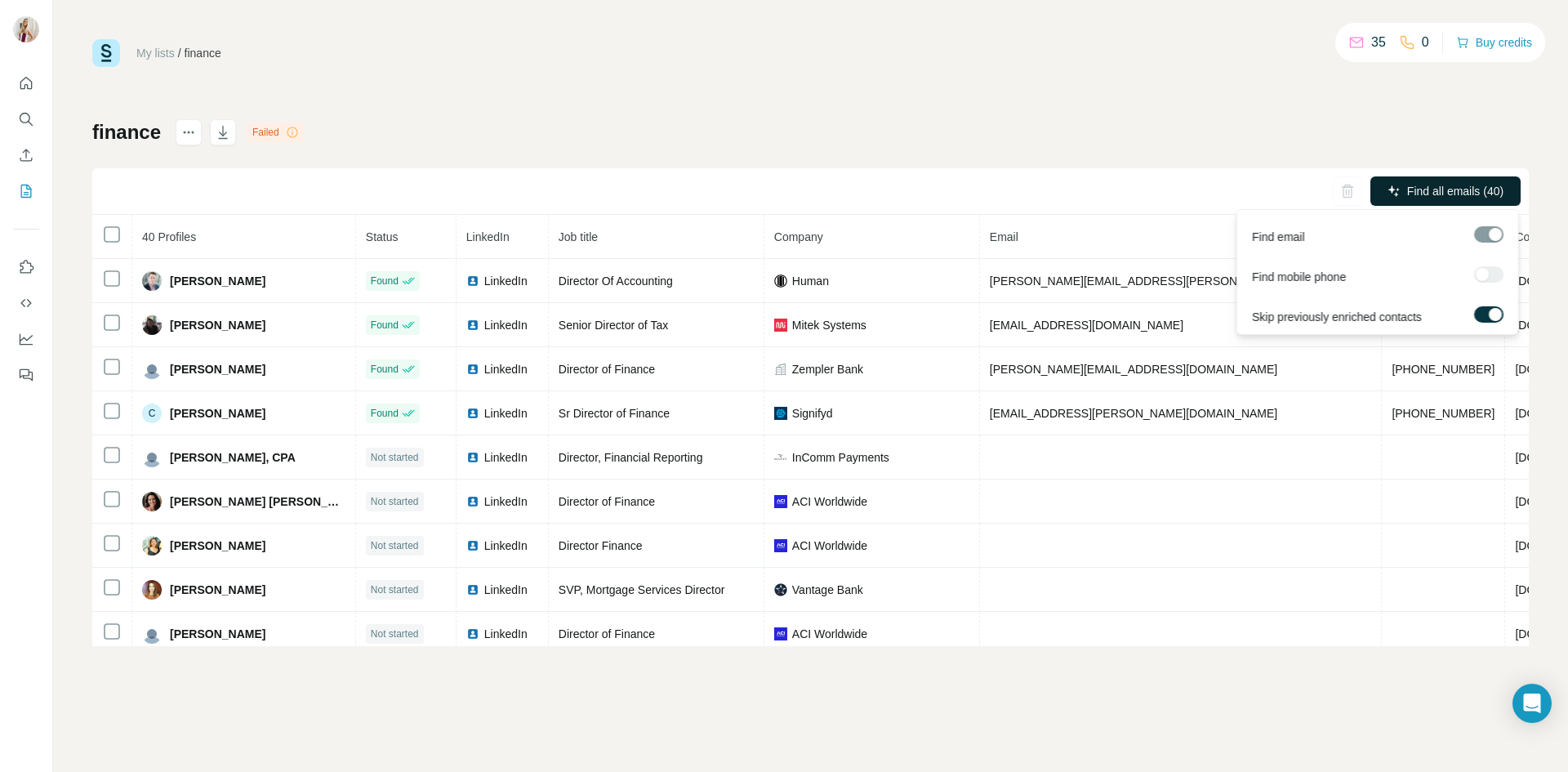
click at [1456, 187] on span "Find all emails (40)" at bounding box center [1455, 191] width 96 height 16
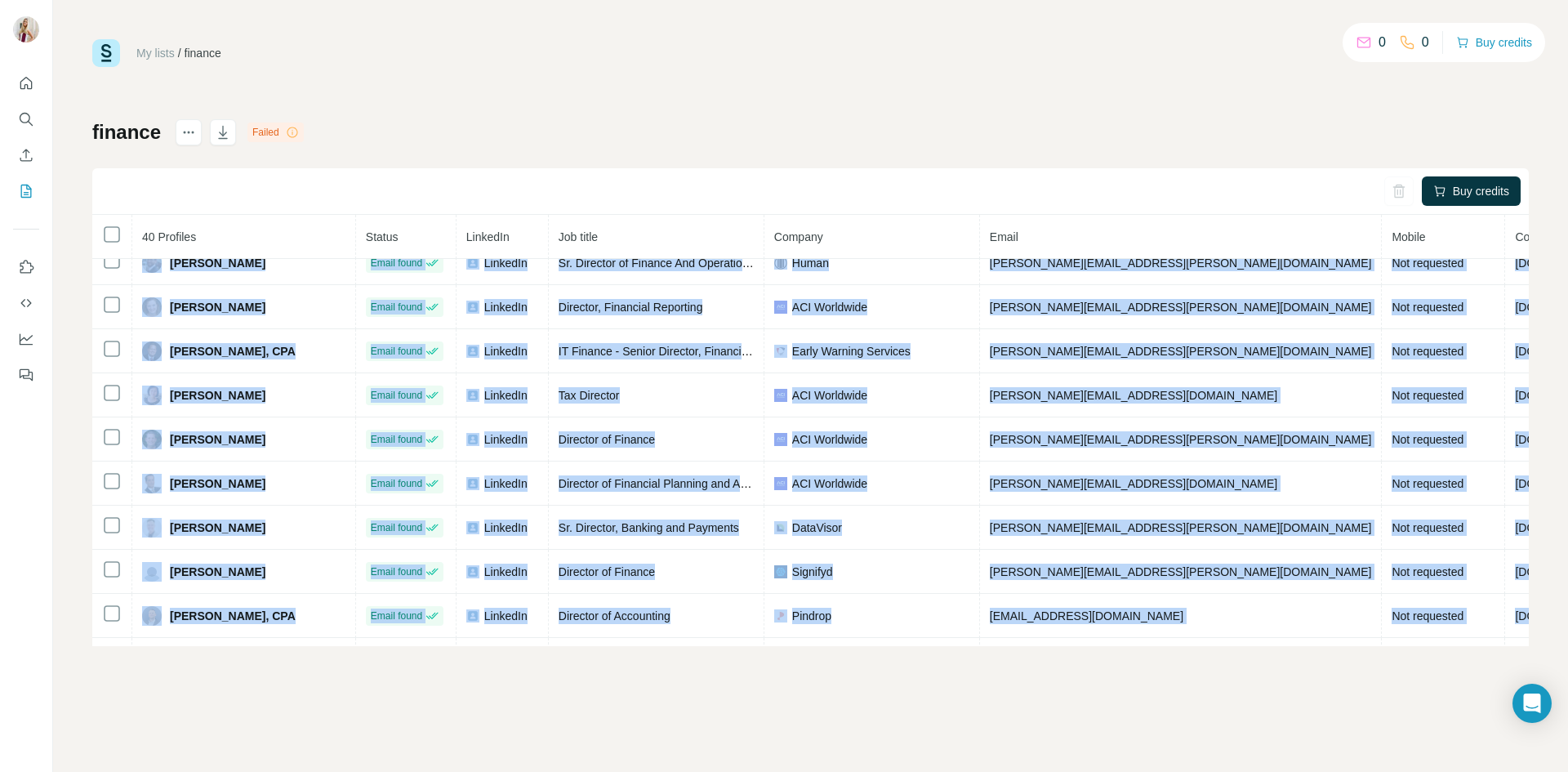
scroll to position [945, 0]
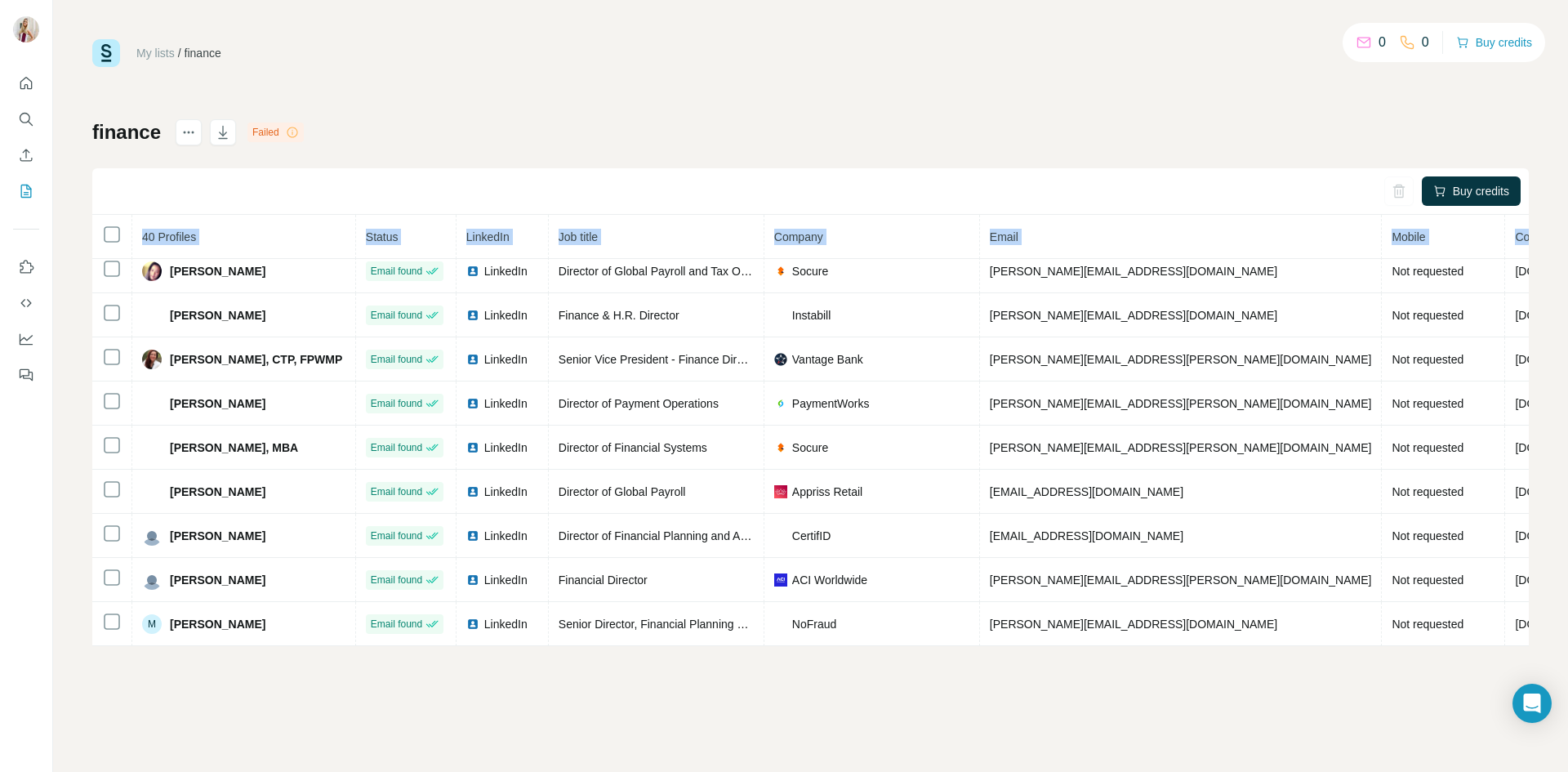
drag, startPoint x: 970, startPoint y: 280, endPoint x: 1163, endPoint y: 692, distance: 455.0
click at [1163, 692] on div "My lists / finance 0 0 Buy credits finance Failed Buy credits 40 Profiles Statu…" at bounding box center [810, 386] width 1515 height 772
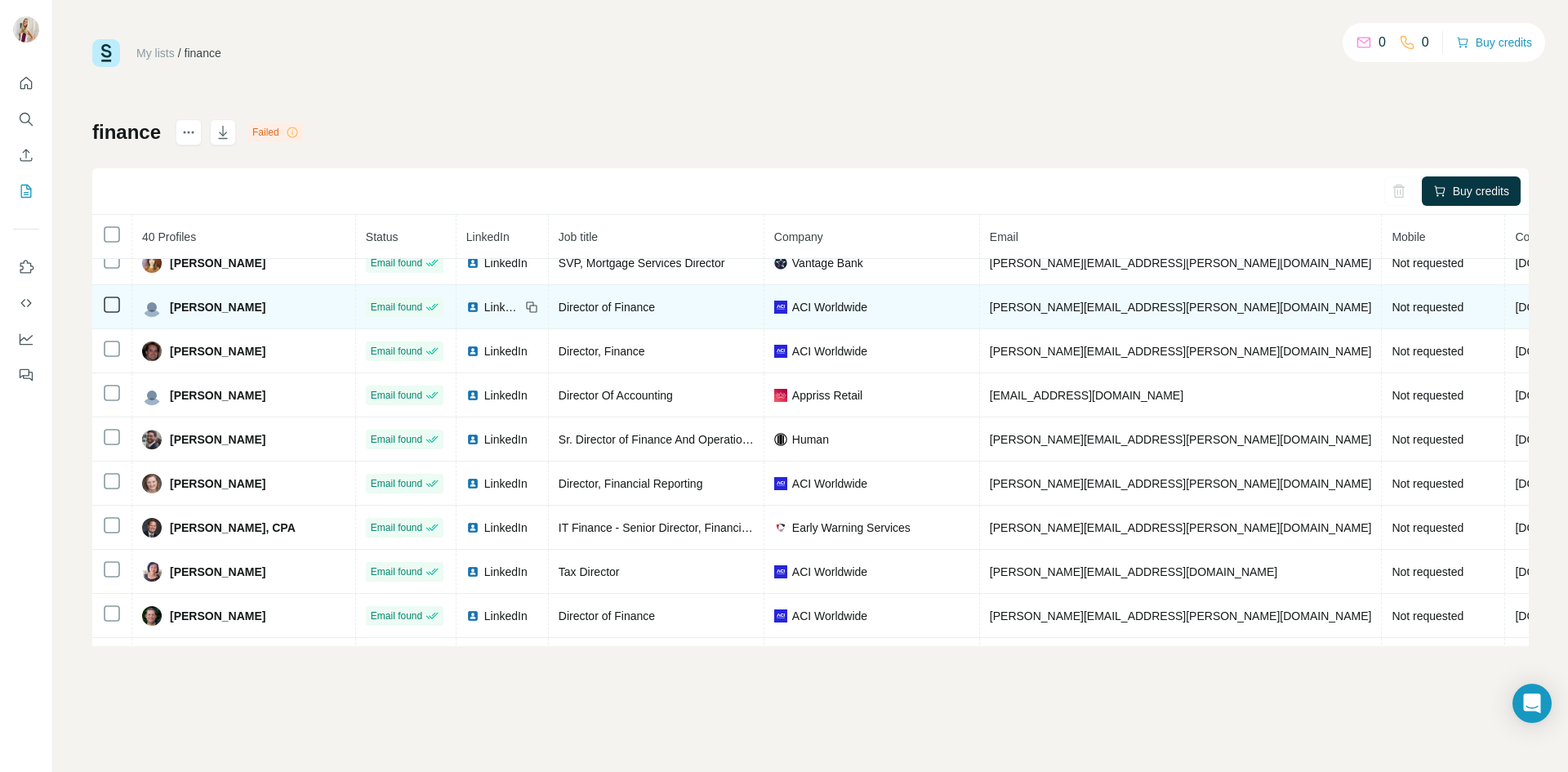
scroll to position [817, 0]
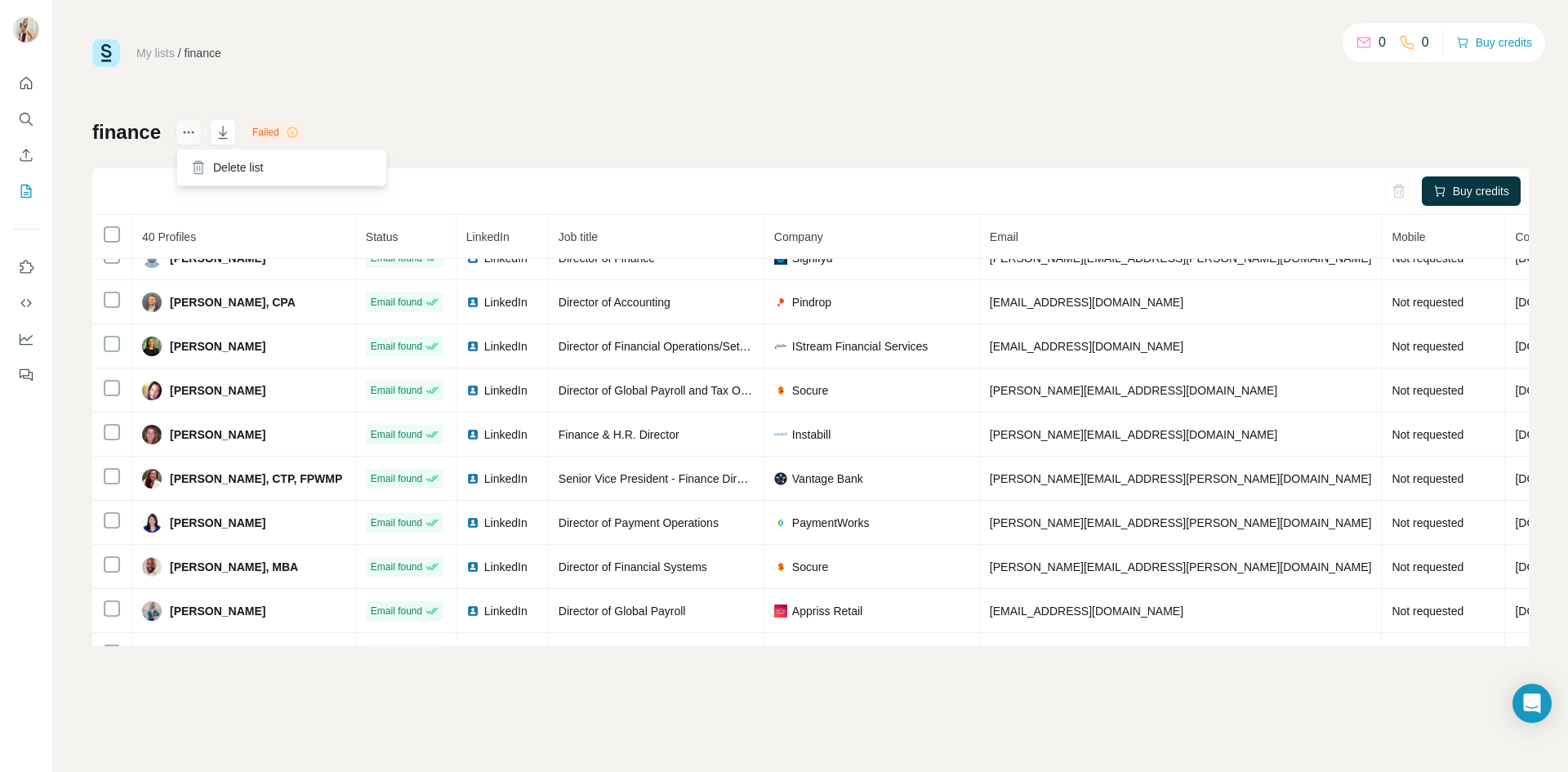
click at [182, 134] on icon "actions" at bounding box center [188, 133] width 16 height 16
click at [219, 122] on button "button" at bounding box center [223, 132] width 27 height 27
click at [176, 130] on button "actions" at bounding box center [188, 132] width 27 height 27
click at [200, 141] on button "actions" at bounding box center [188, 132] width 27 height 27
click at [264, 128] on div "Failed" at bounding box center [276, 132] width 57 height 19
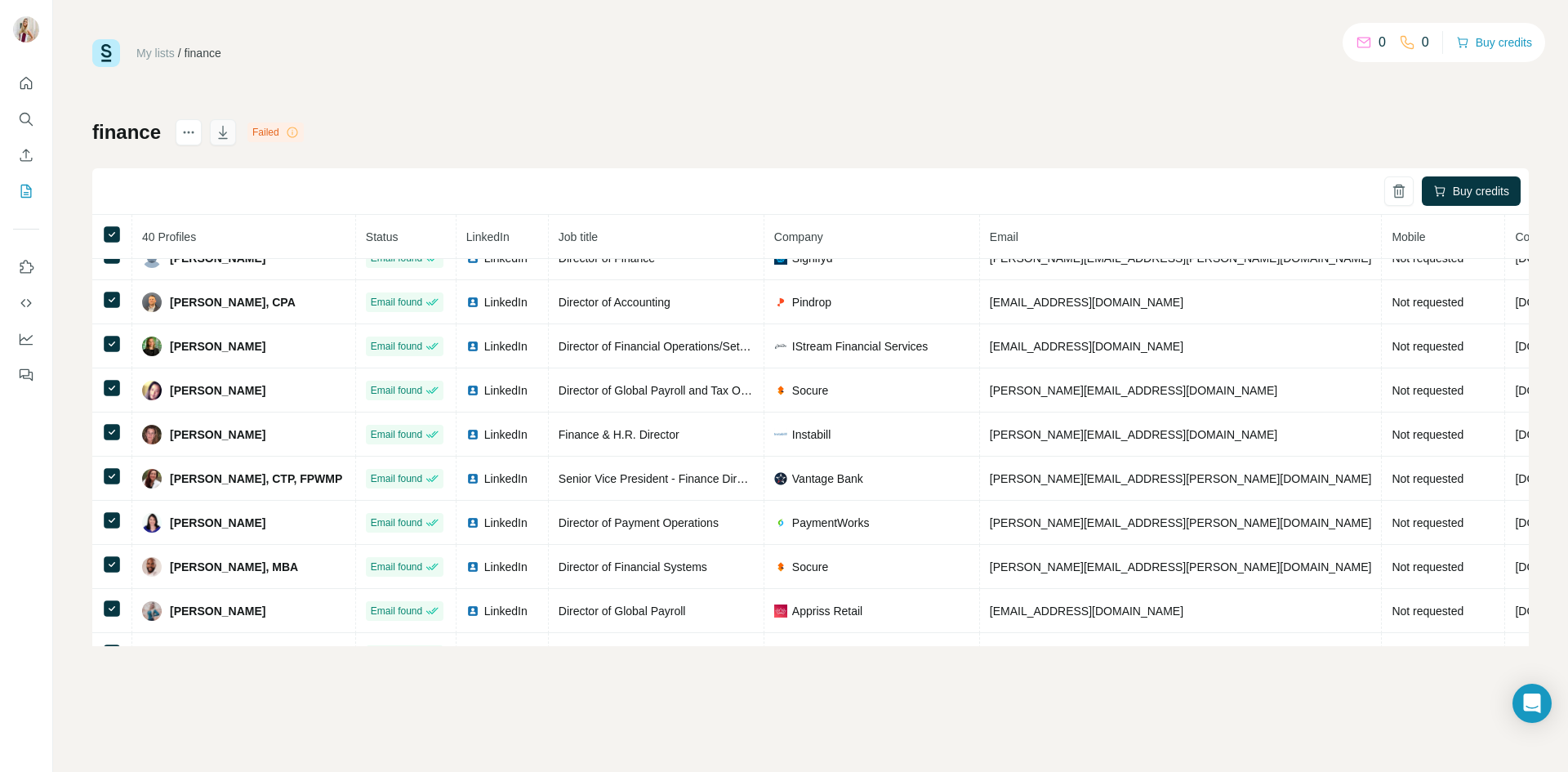
click at [229, 134] on icon "button" at bounding box center [223, 133] width 16 height 16
click at [160, 691] on p "Preparing file for download..." at bounding box center [141, 688] width 183 height 16
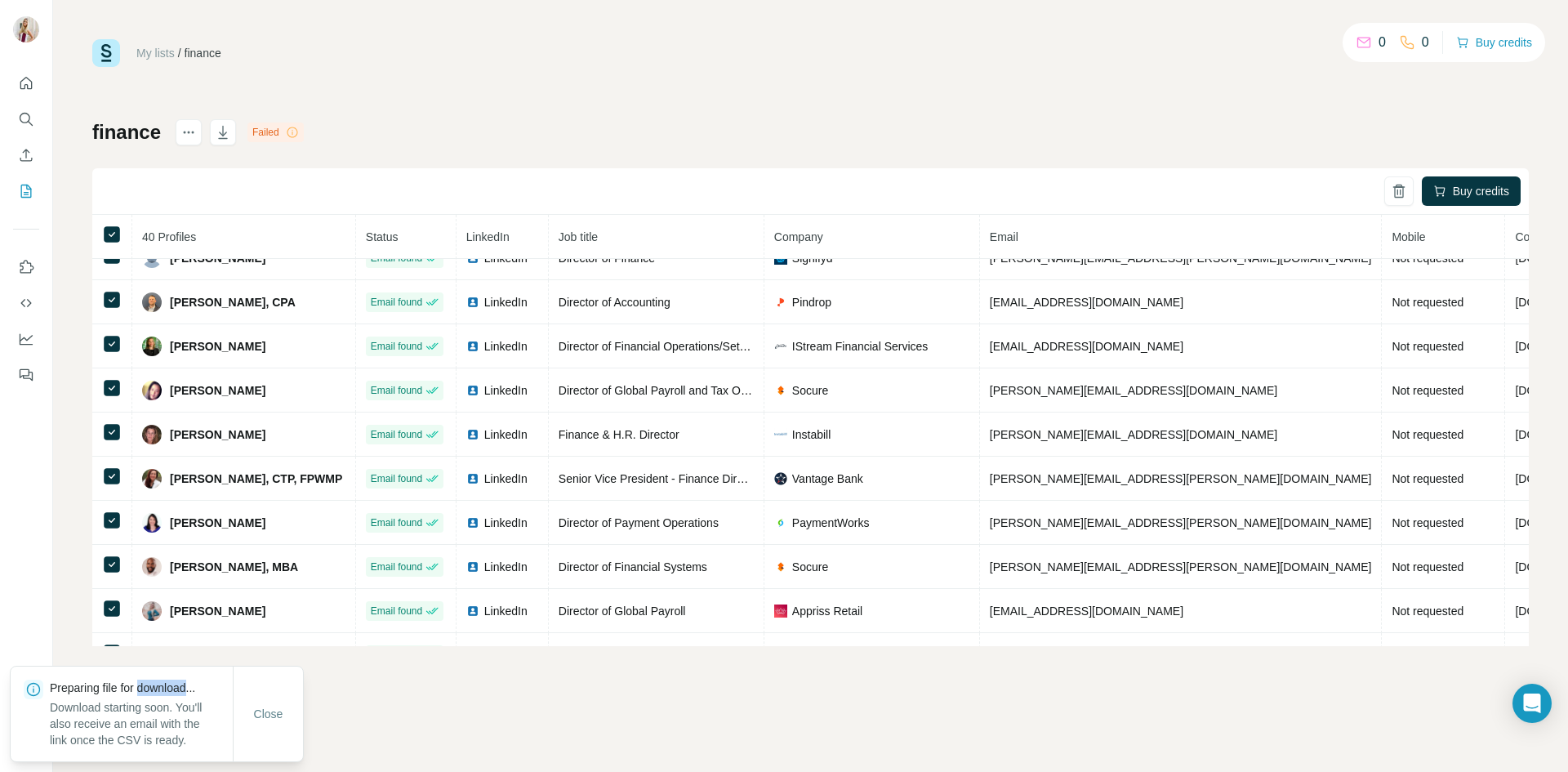
click at [160, 690] on p "Preparing file for download..." at bounding box center [141, 688] width 183 height 16
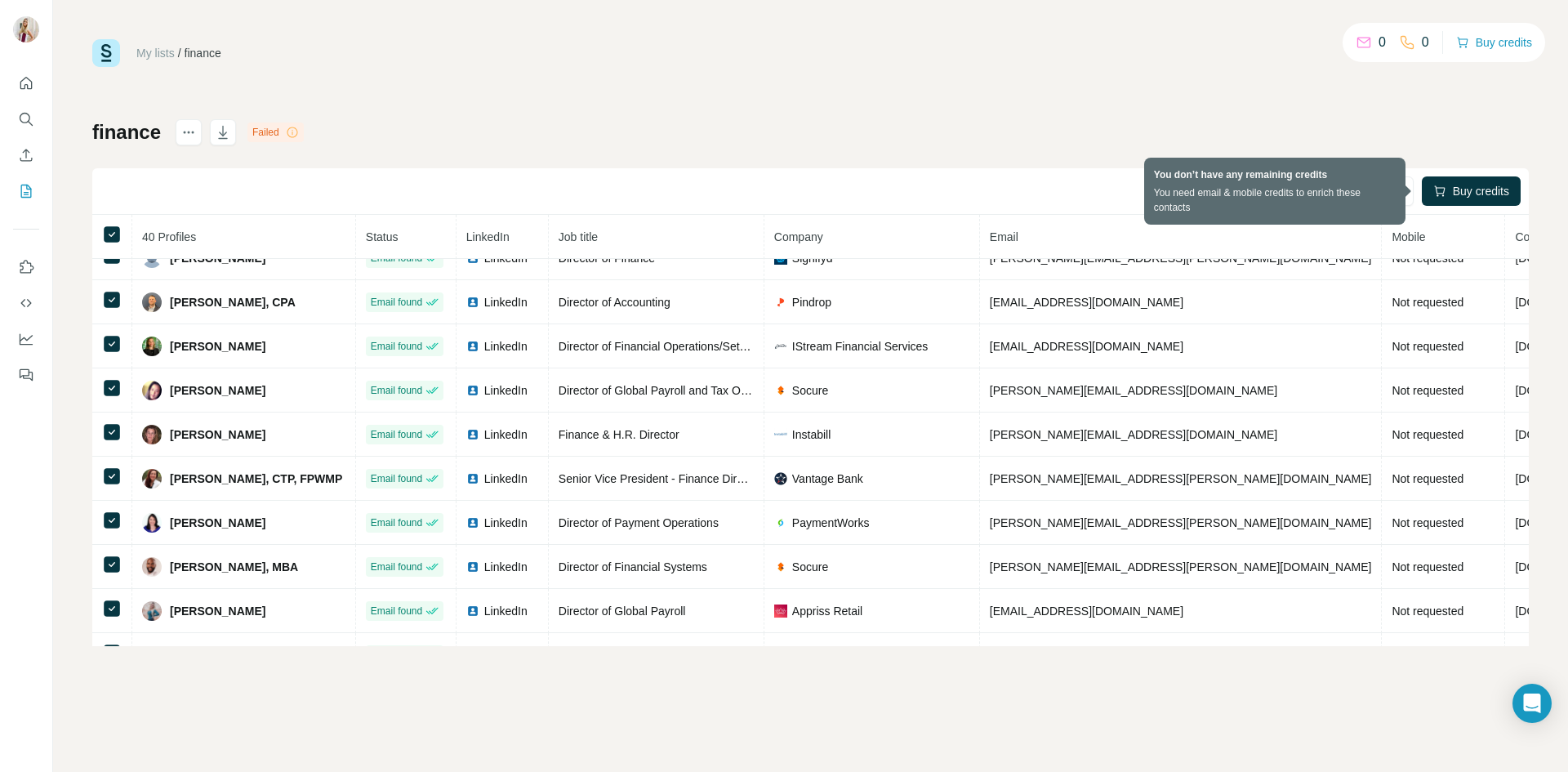
click at [1020, 80] on div "My lists / finance 0 0 Buy credits finance Failed Buy credits 40 Profiles Statu…" at bounding box center [810, 343] width 1436 height 607
click at [523, 119] on div "finance Failed Buy credits 40 Profiles Status LinkedIn Job title Company Email …" at bounding box center [810, 382] width 1436 height 527
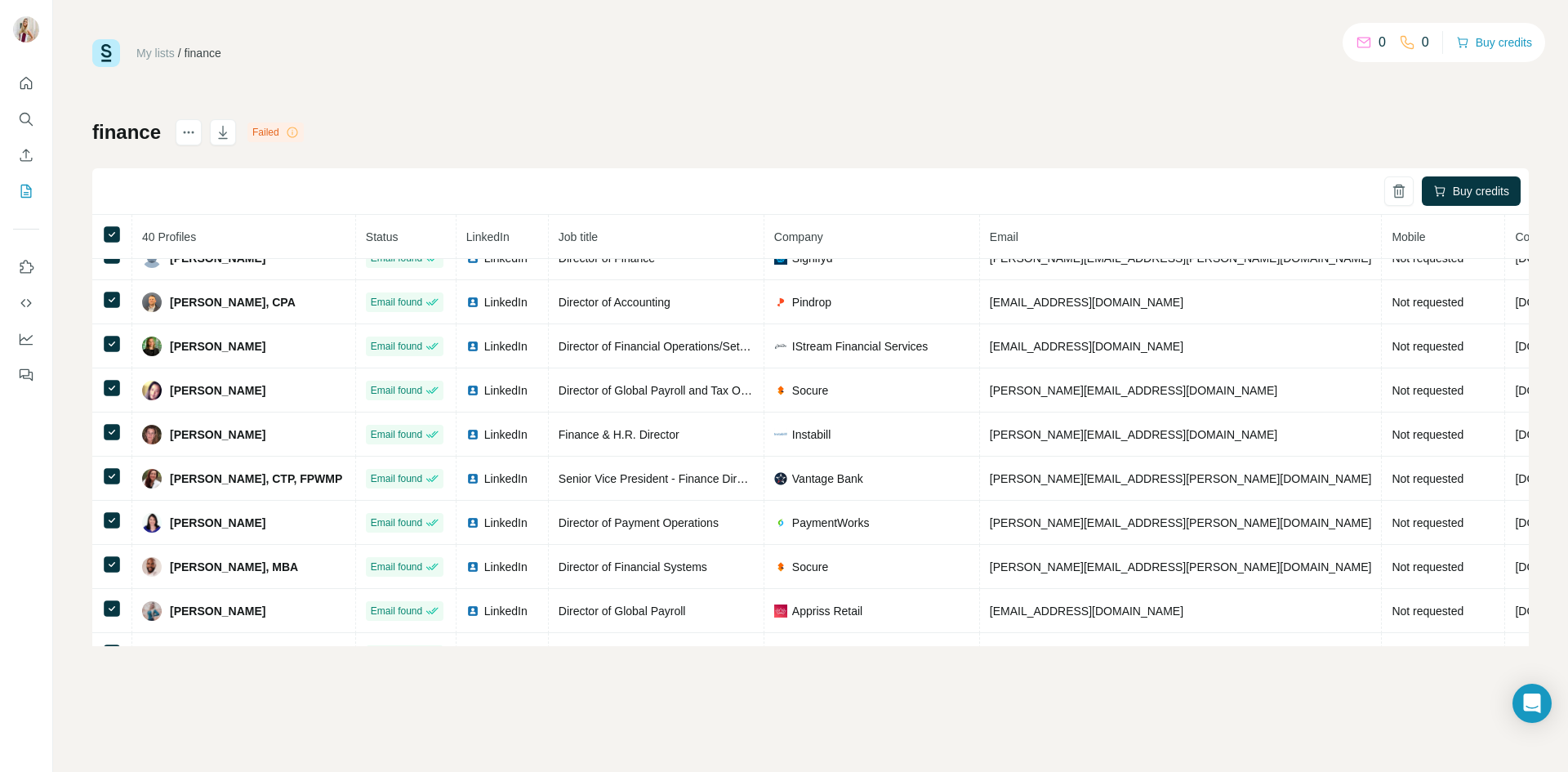
click at [1236, 101] on div "My lists / finance 0 0 Buy credits finance Failed Buy credits 40 Profiles Statu…" at bounding box center [810, 343] width 1436 height 607
click at [184, 132] on icon "actions" at bounding box center [188, 133] width 16 height 16
click at [187, 136] on icon "actions" at bounding box center [188, 133] width 16 height 16
click at [296, 131] on icon at bounding box center [293, 133] width 13 height 13
click at [35, 80] on button "Quick start" at bounding box center [26, 83] width 27 height 29
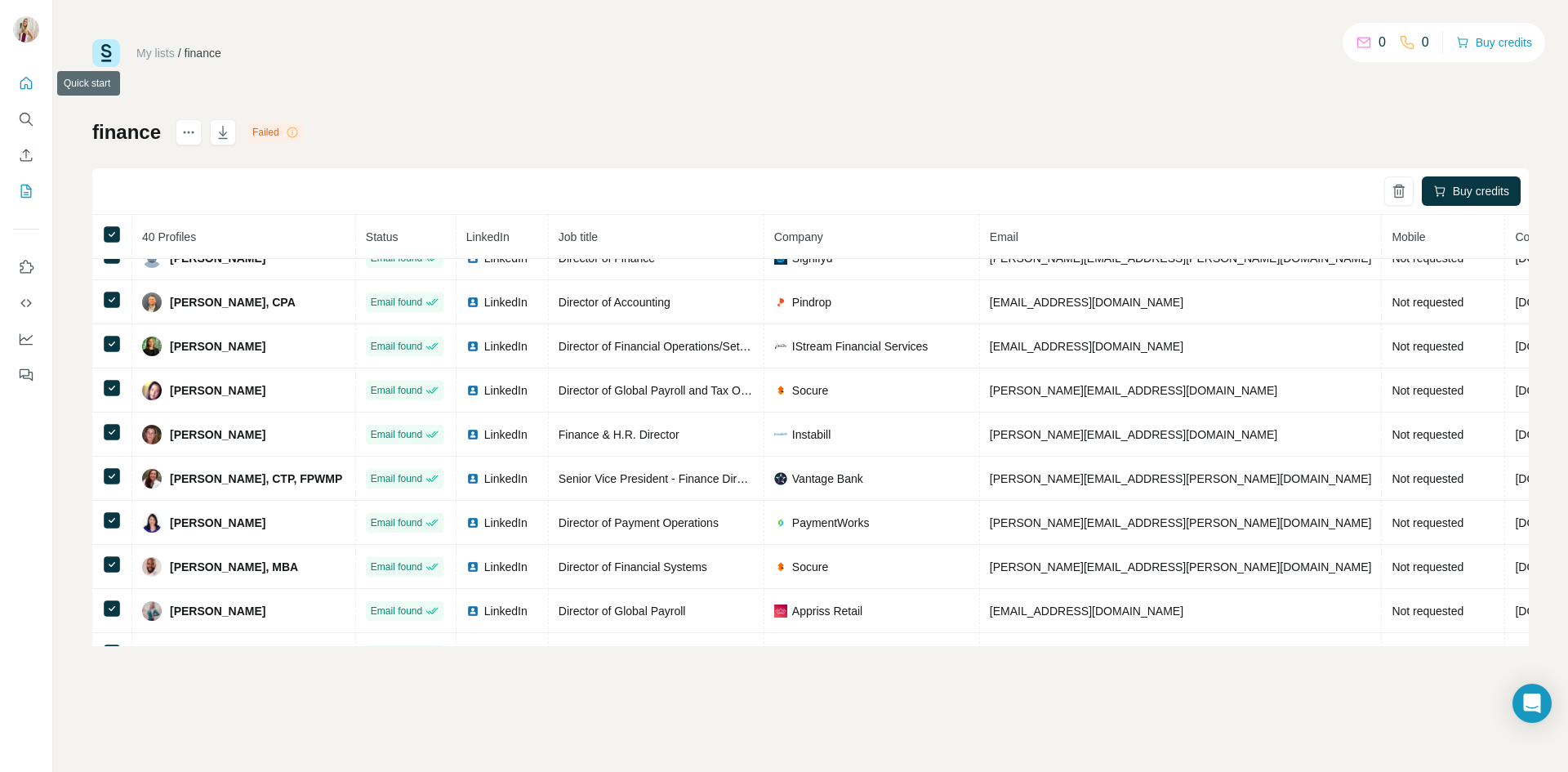
click at [27, 83] on icon "Quick start" at bounding box center [27, 83] width 16 height 16
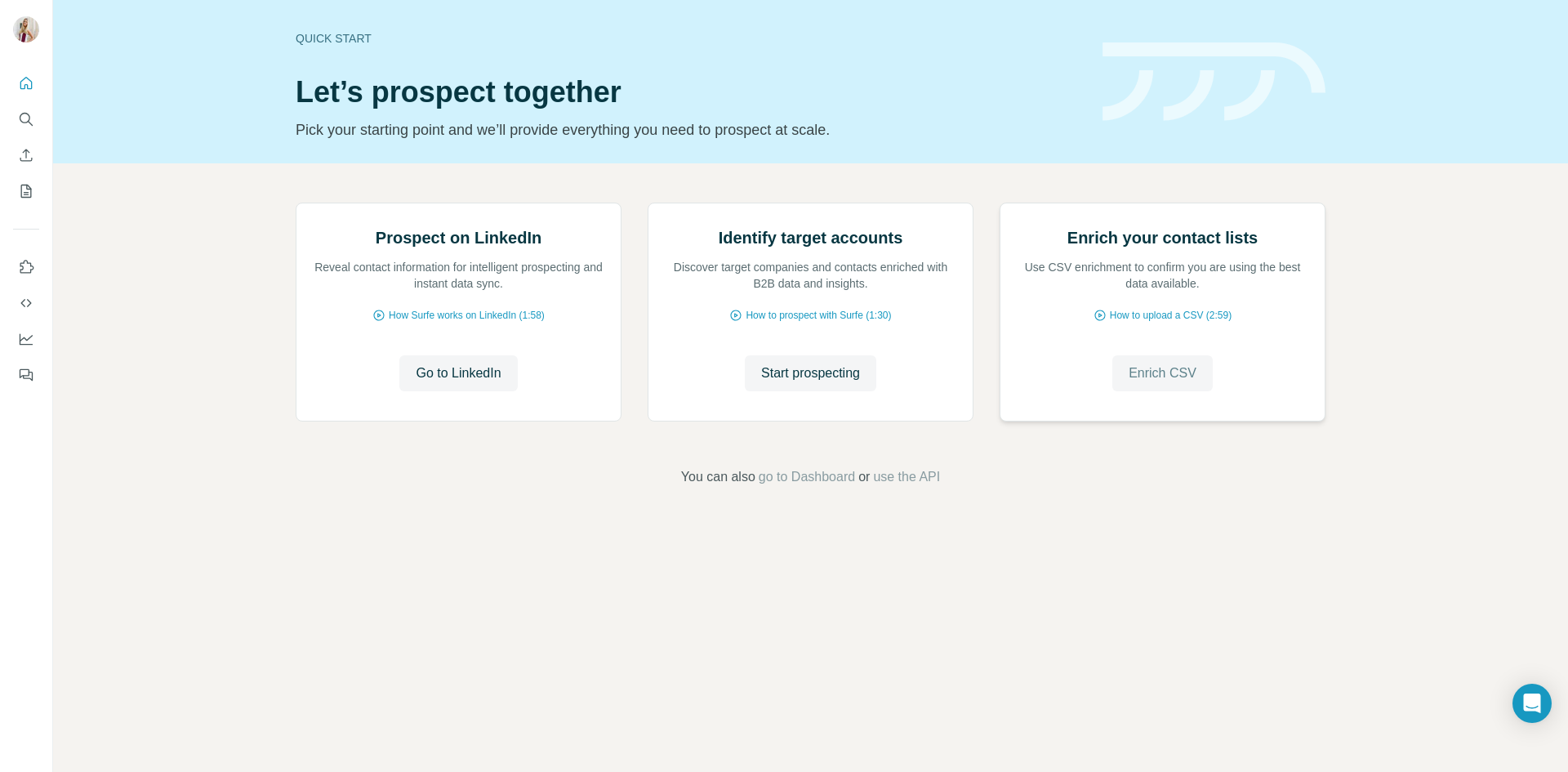
click at [1191, 383] on span "Enrich CSV" at bounding box center [1163, 373] width 68 height 19
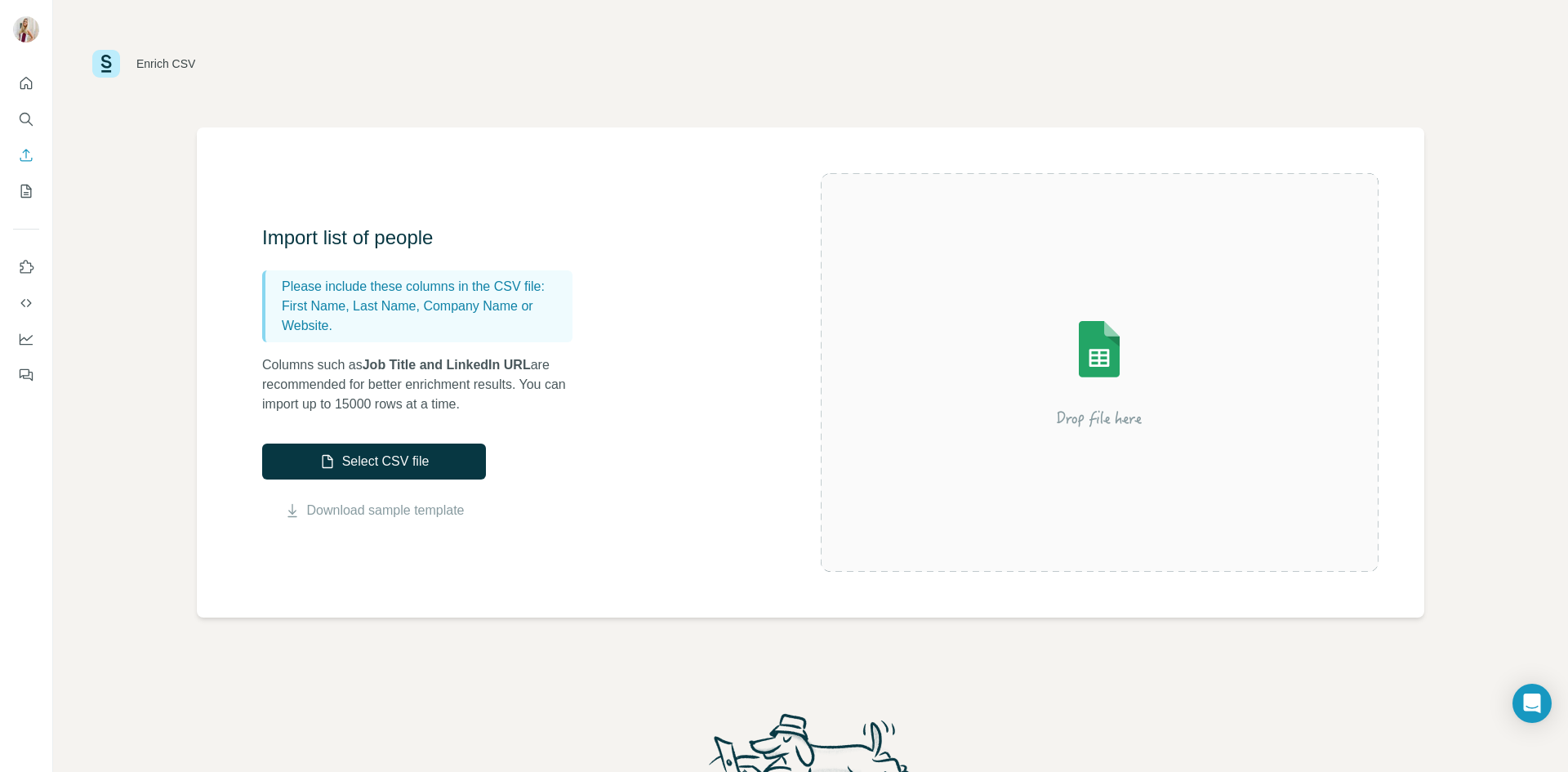
drag, startPoint x: 739, startPoint y: 43, endPoint x: 236, endPoint y: 19, distance: 503.6
click at [731, 43] on div "Enrich CSV" at bounding box center [810, 64] width 1436 height 49
click at [27, 87] on icon "Quick start" at bounding box center [27, 83] width 16 height 16
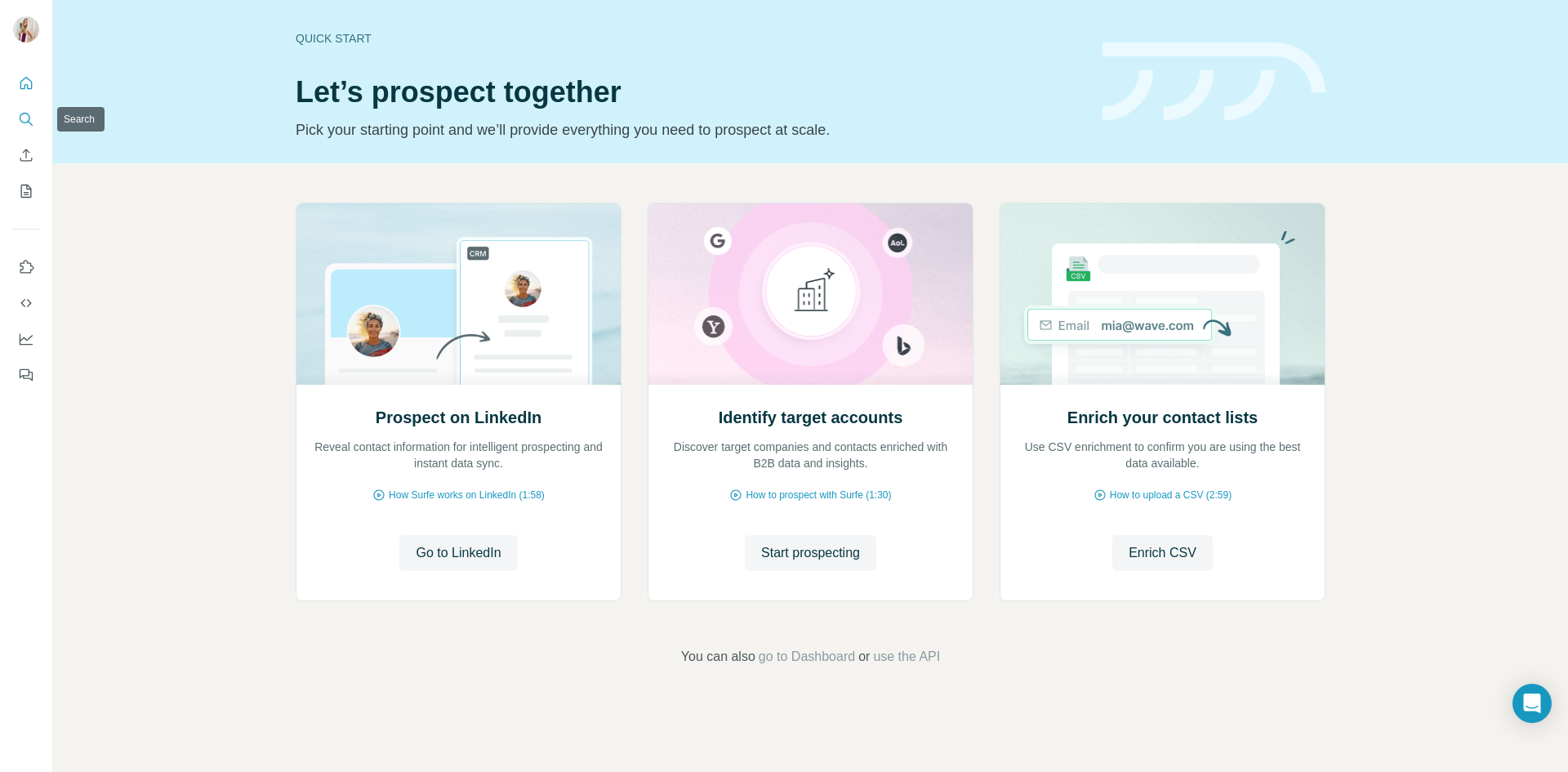
click at [33, 120] on icon "Search" at bounding box center [27, 119] width 16 height 16
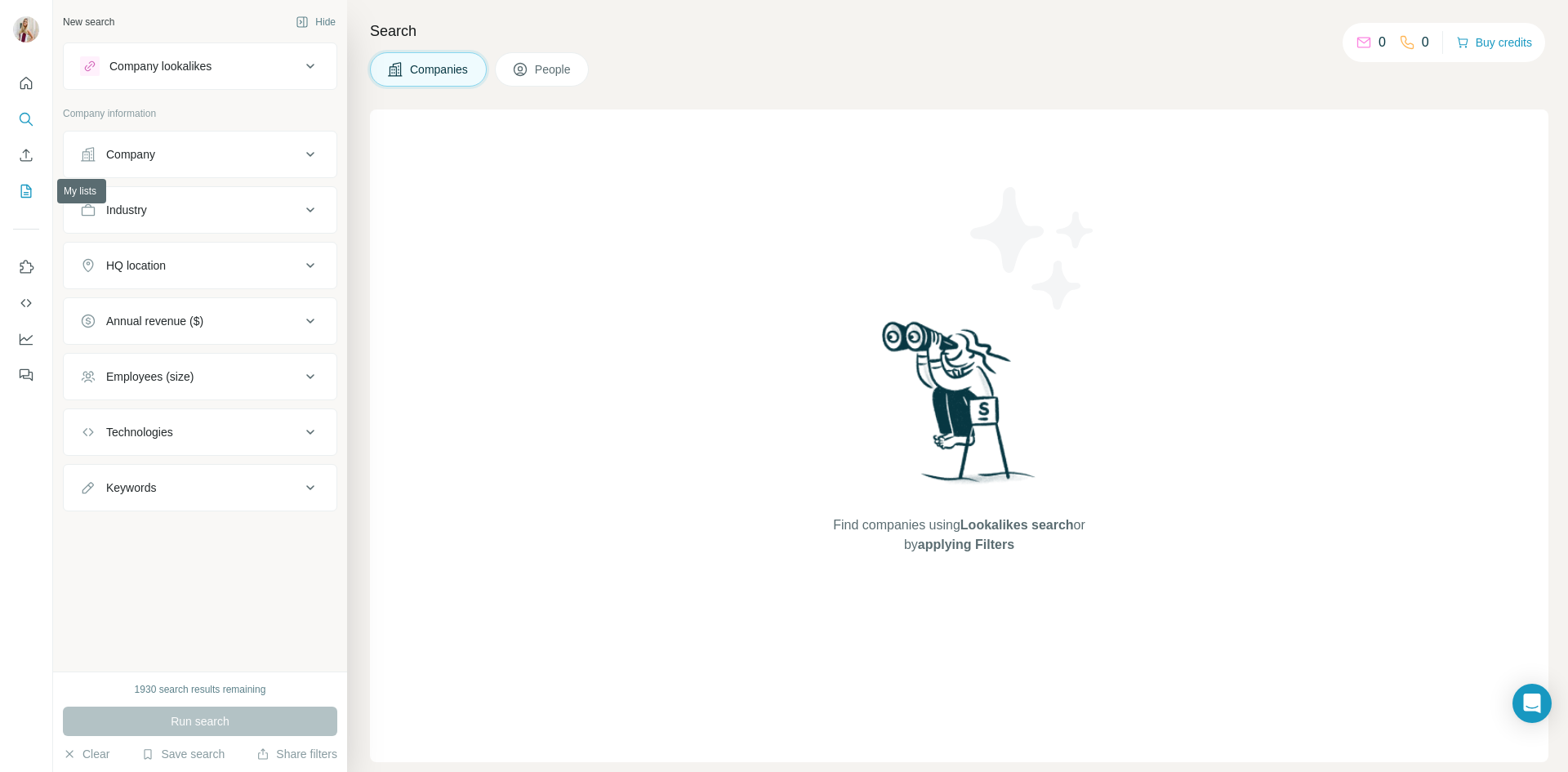
click at [27, 194] on icon "My lists" at bounding box center [27, 191] width 16 height 16
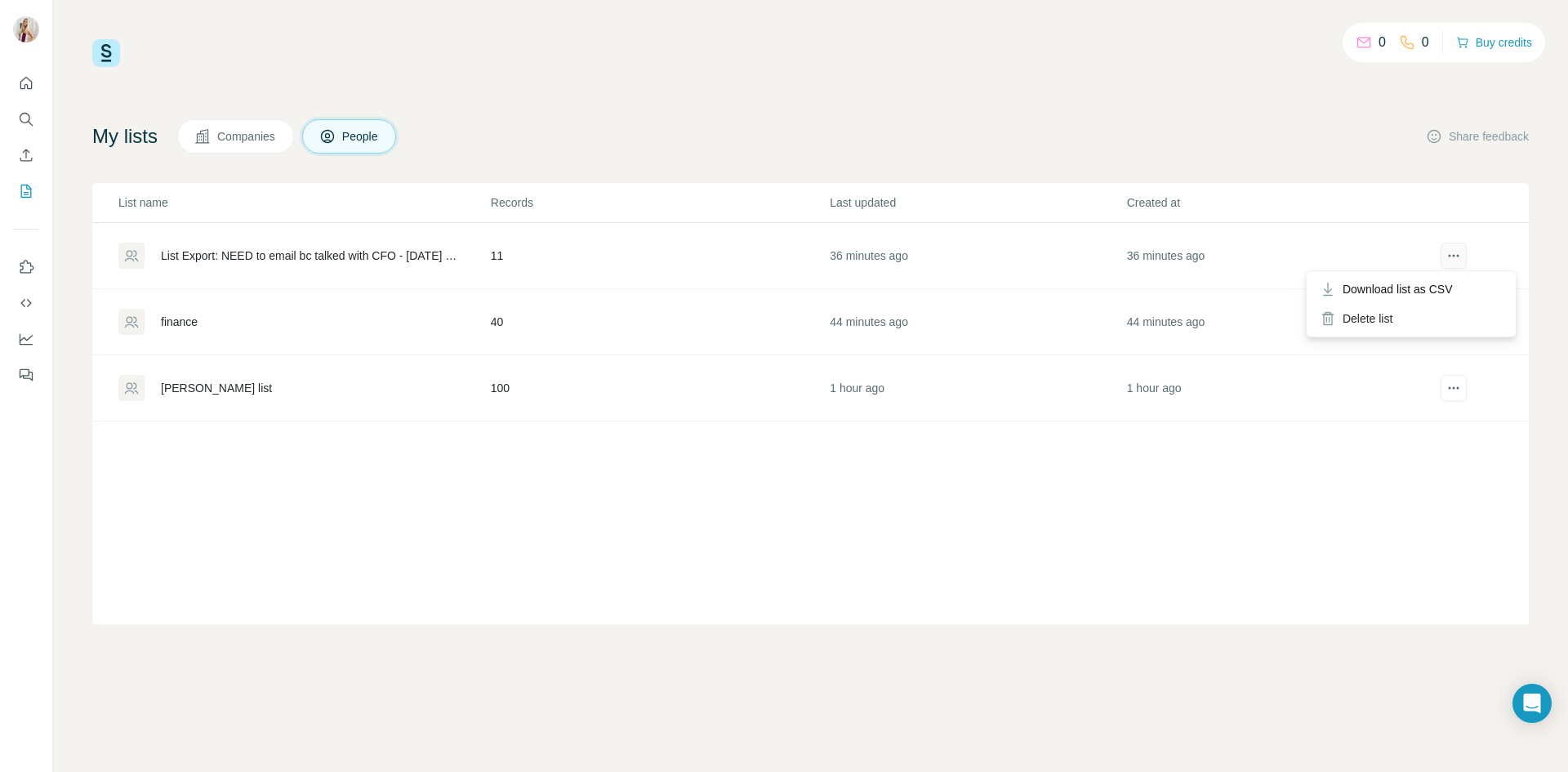
click at [1441, 252] on button "actions" at bounding box center [1454, 255] width 27 height 27
click at [1450, 244] on button "actions" at bounding box center [1454, 255] width 27 height 27
click at [1444, 288] on span "Download list as CSV" at bounding box center [1398, 289] width 111 height 16
click at [1041, 116] on div "0 0 Buy credits My lists Companies People Share feedback List name Records Last…" at bounding box center [810, 332] width 1436 height 585
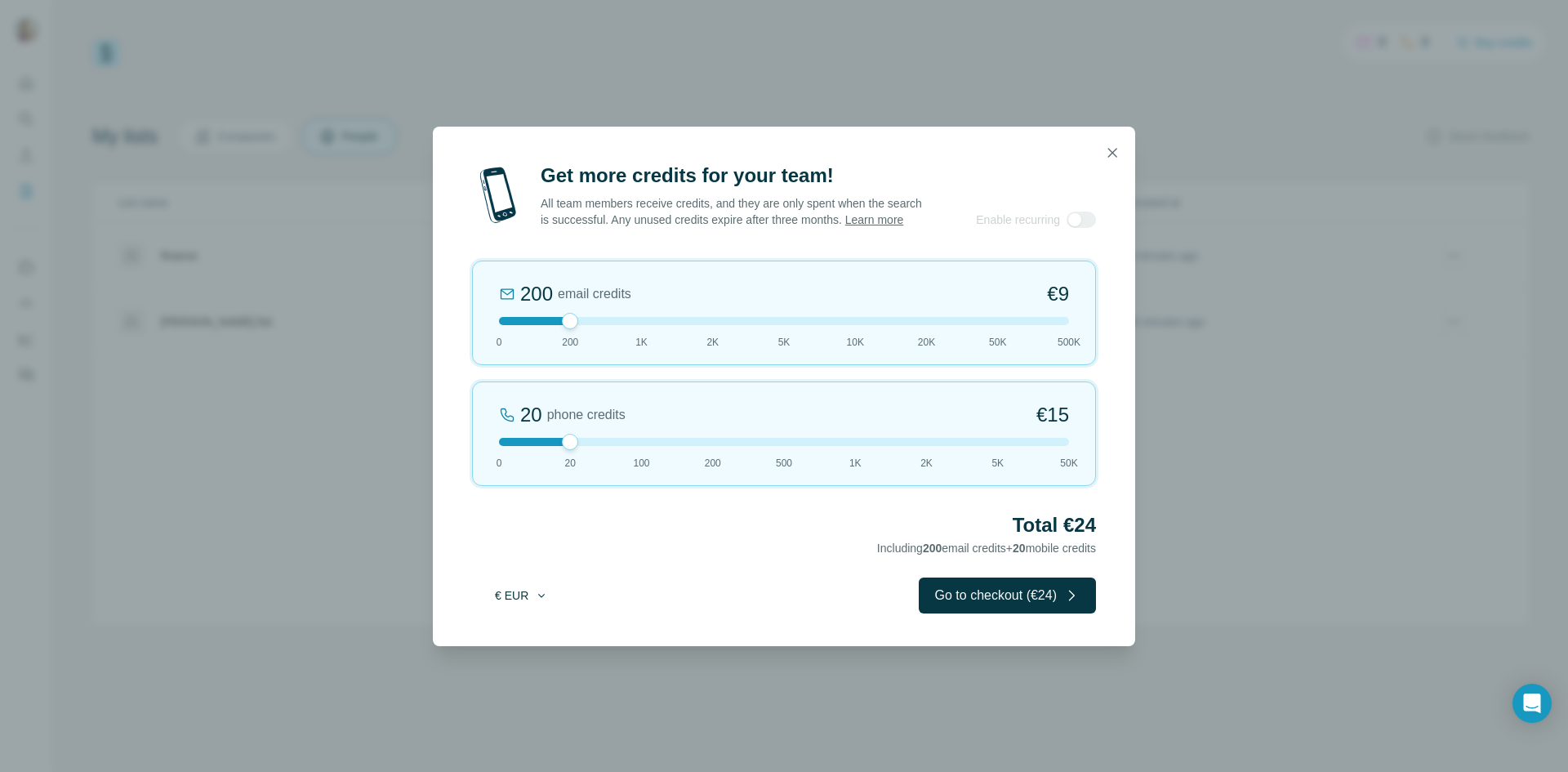
click at [528, 609] on button "€ EUR" at bounding box center [521, 595] width 76 height 29
click at [543, 632] on div "$ USD" at bounding box center [555, 640] width 137 height 16
click at [1124, 148] on button "button" at bounding box center [1113, 153] width 33 height 33
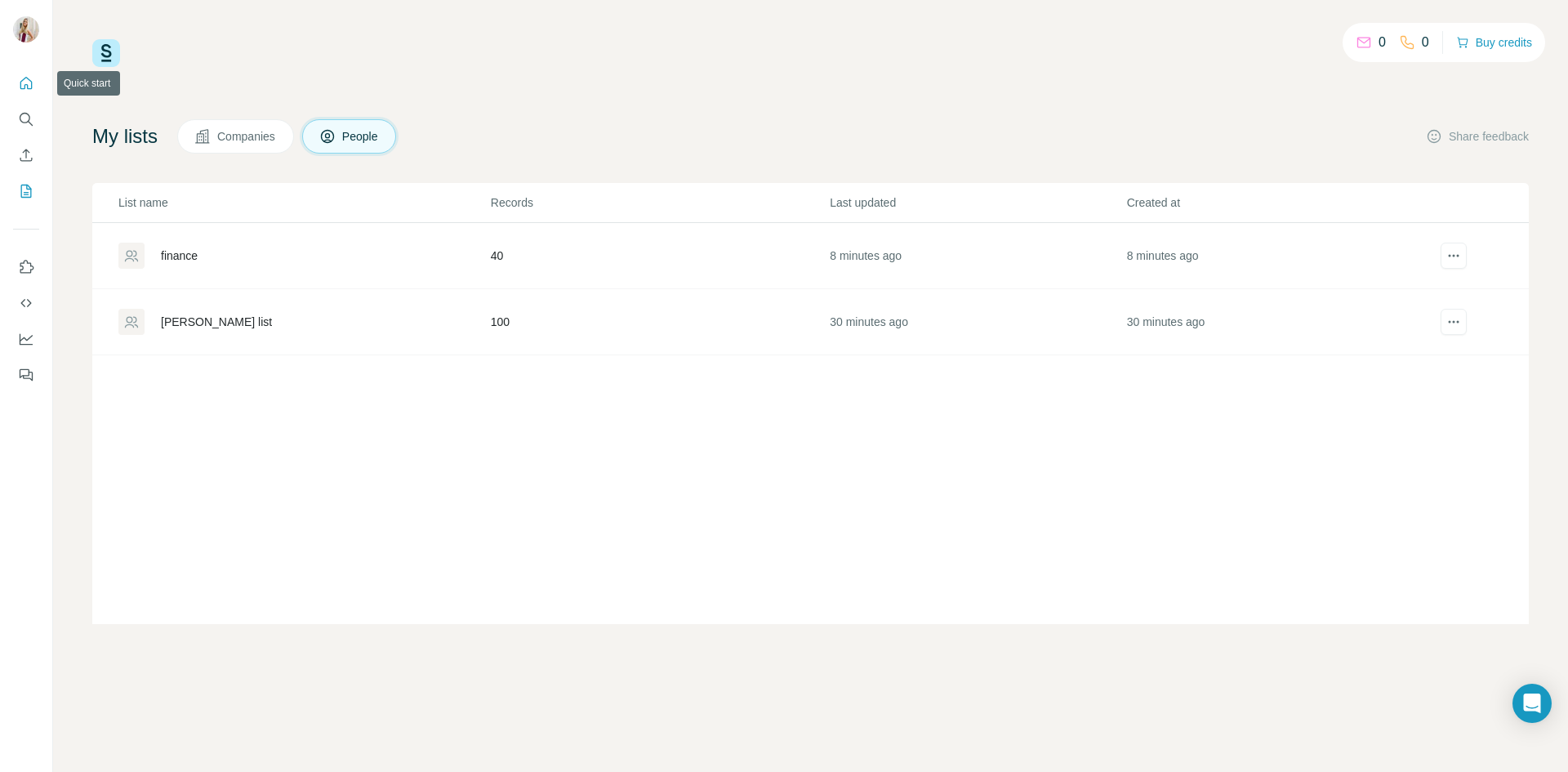
click at [22, 80] on icon "Quick start" at bounding box center [26, 82] width 12 height 12
